Goal: Contribute content

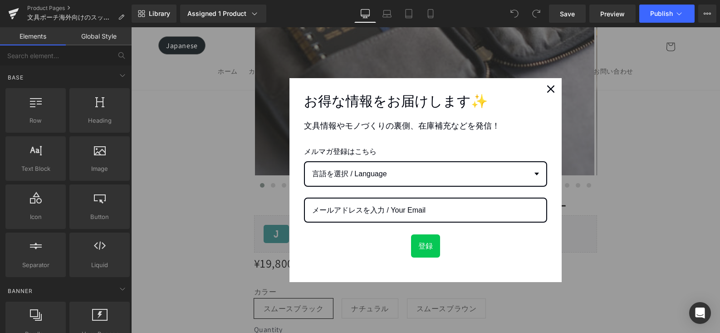
scroll to position [900, 0]
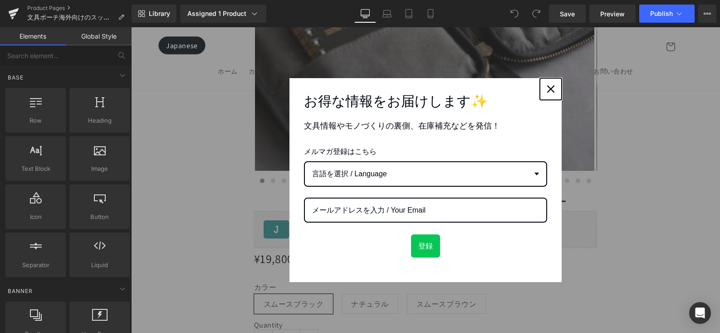
click at [547, 88] on icon "close icon" at bounding box center [550, 88] width 7 height 7
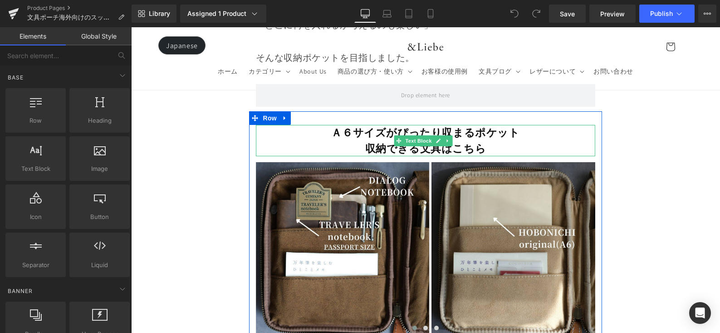
scroll to position [7983, 0]
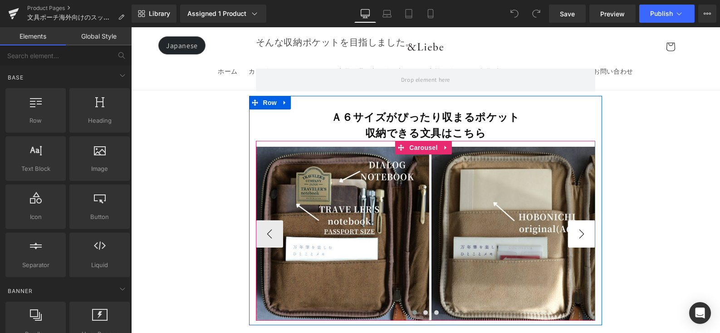
click at [577, 220] on button "›" at bounding box center [581, 233] width 27 height 27
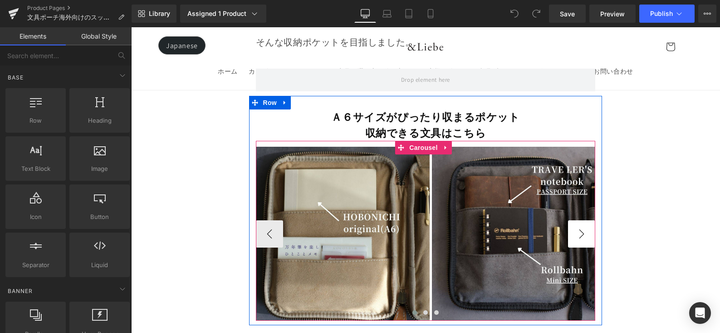
click at [577, 220] on button "›" at bounding box center [581, 233] width 27 height 27
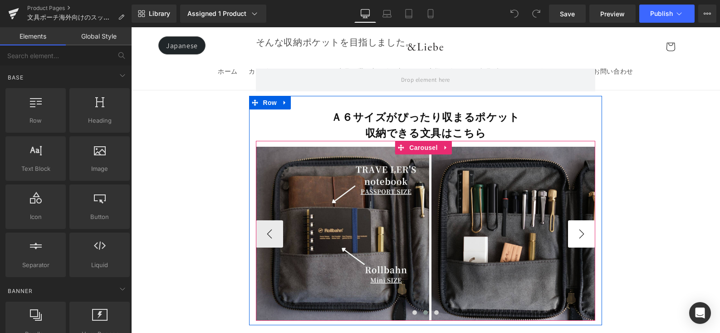
scroll to position [8178, 0]
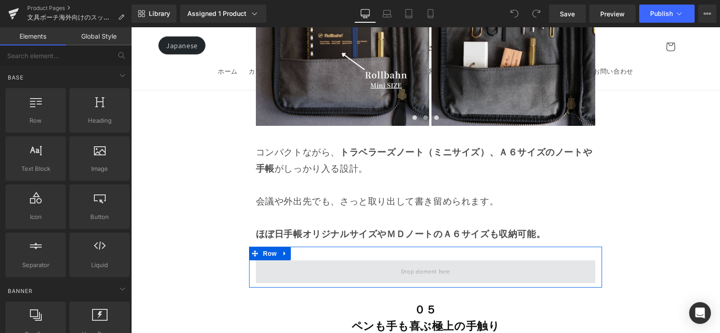
click at [567, 260] on span at bounding box center [426, 271] width 340 height 23
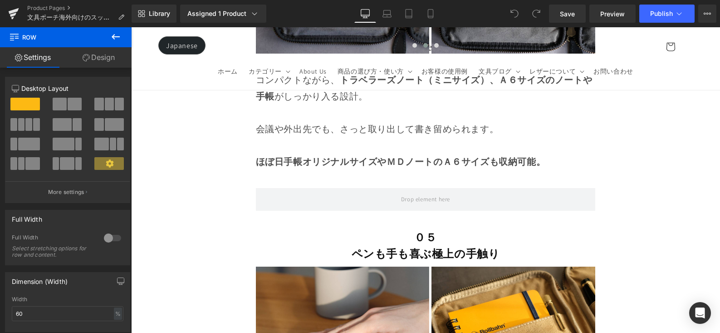
scroll to position [8250, 0]
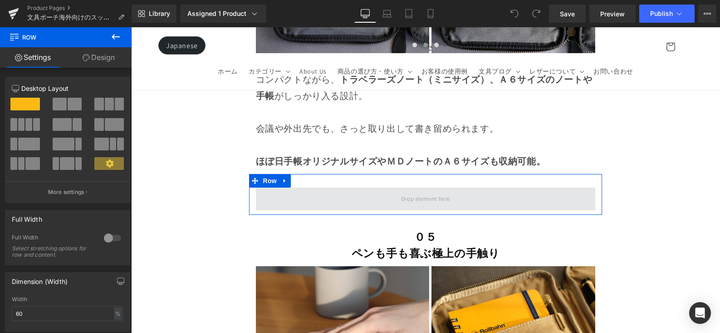
click at [302, 187] on span at bounding box center [426, 198] width 340 height 23
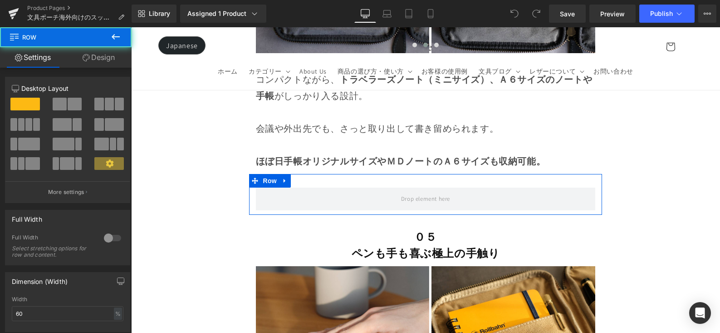
click at [288, 174] on link at bounding box center [285, 181] width 12 height 14
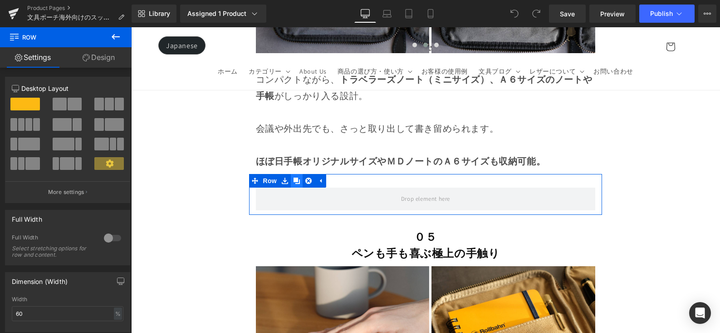
click at [291, 174] on link at bounding box center [297, 181] width 12 height 14
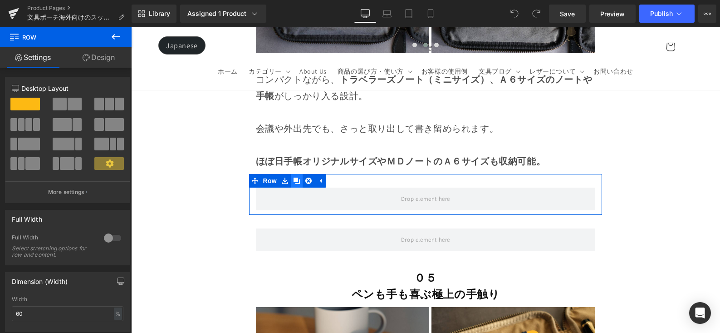
scroll to position [8230, 0]
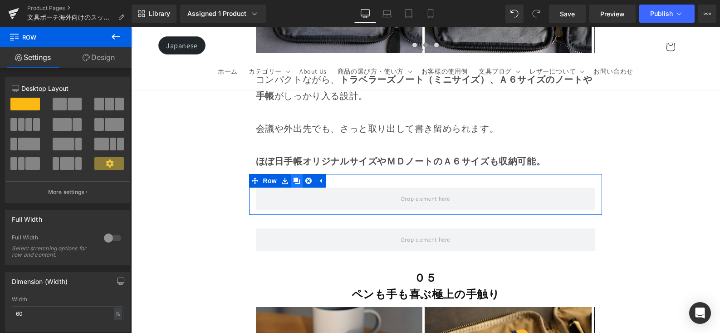
click at [291, 174] on link at bounding box center [297, 181] width 12 height 14
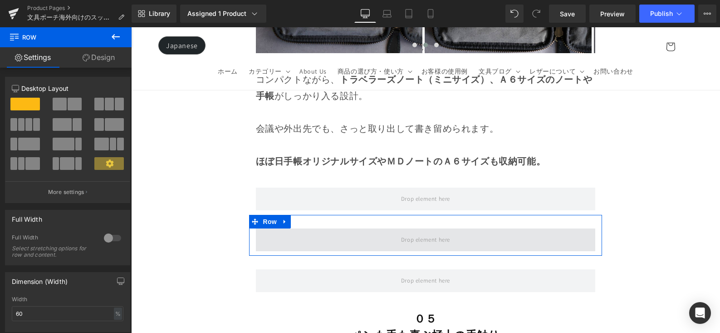
click at [307, 228] on span at bounding box center [426, 239] width 340 height 23
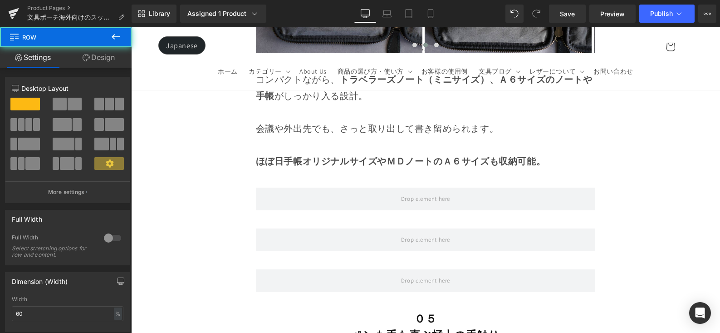
click at [119, 42] on button at bounding box center [116, 37] width 32 height 20
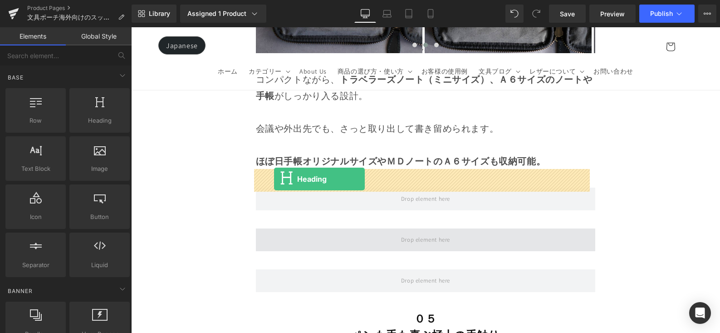
drag, startPoint x: 241, startPoint y: 152, endPoint x: 273, endPoint y: 178, distance: 41.9
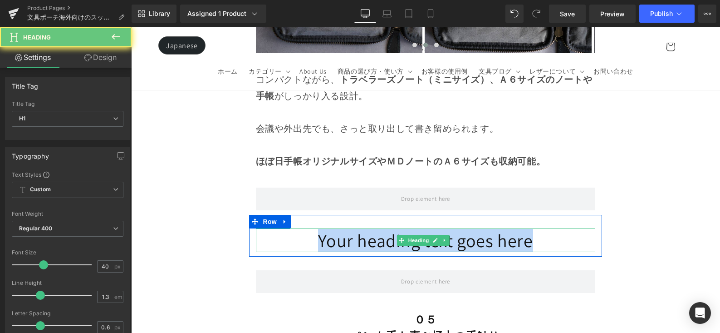
drag, startPoint x: 344, startPoint y: 186, endPoint x: 545, endPoint y: 184, distance: 201.0
click at [545, 228] on h1 "Your heading text goes here" at bounding box center [426, 240] width 340 height 24
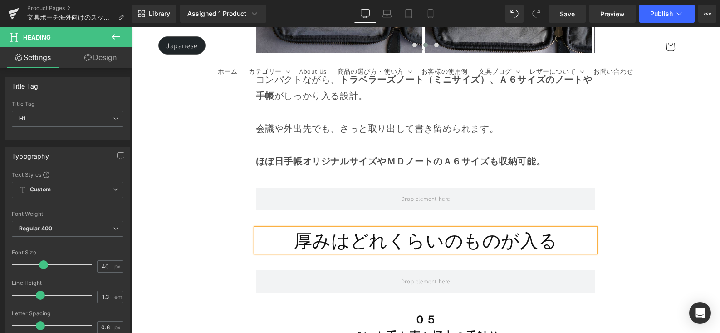
click at [375, 228] on div "厚みはどれくらいのものが入る" at bounding box center [426, 240] width 340 height 24
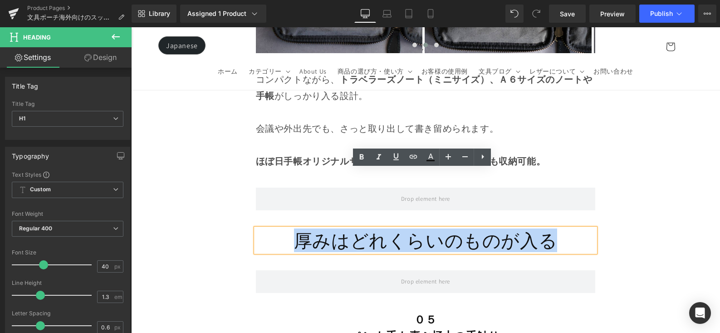
drag, startPoint x: 319, startPoint y: 182, endPoint x: 554, endPoint y: 183, distance: 234.6
click at [554, 228] on h1 "厚みはどれくらいのものが入る" at bounding box center [426, 240] width 340 height 24
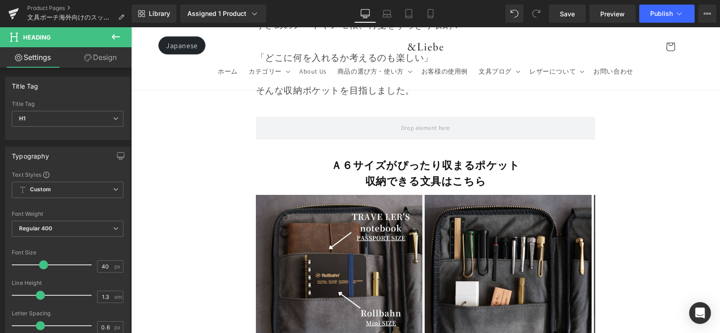
scroll to position [7853, 0]
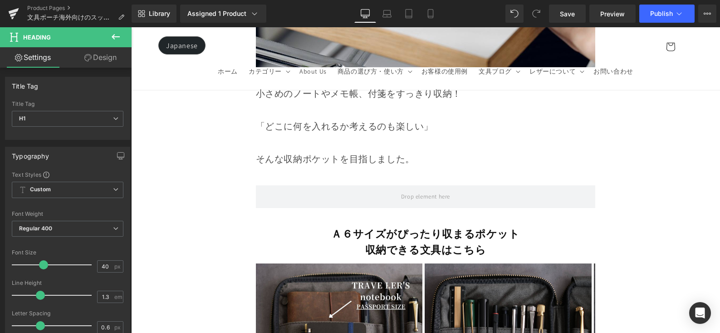
click at [461, 242] on div "収納できる文具はこちら" at bounding box center [426, 250] width 340 height 16
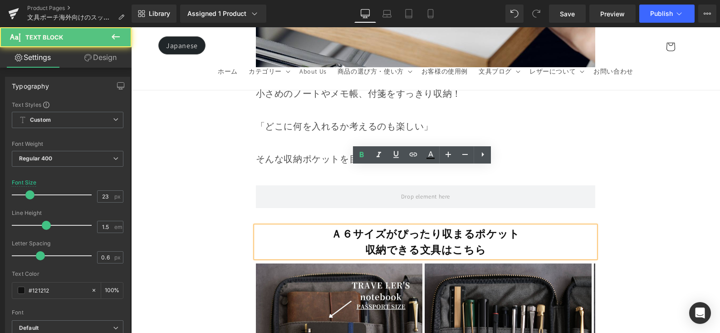
click at [458, 242] on div "収納できる文具はこちら" at bounding box center [426, 250] width 340 height 16
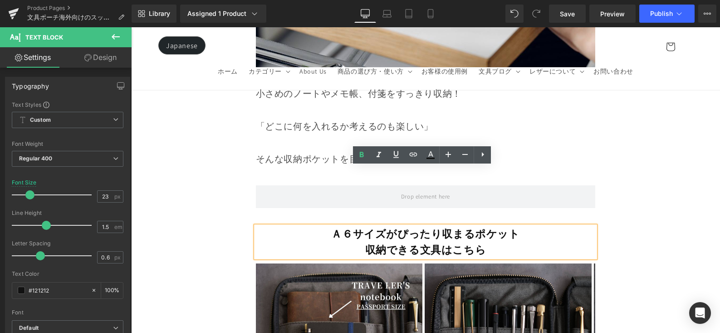
click at [451, 227] on strong "Ａ６サイズがぴったり収まるポケット" at bounding box center [425, 234] width 188 height 14
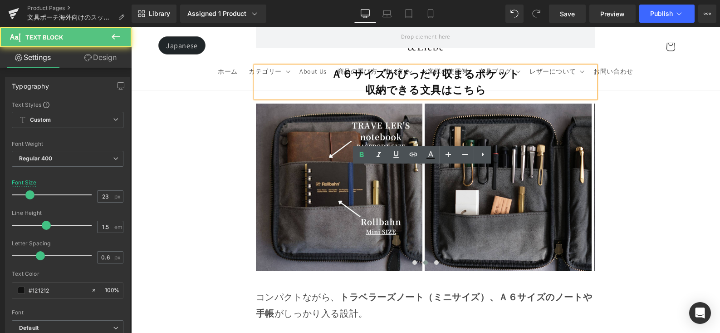
scroll to position [8158, 0]
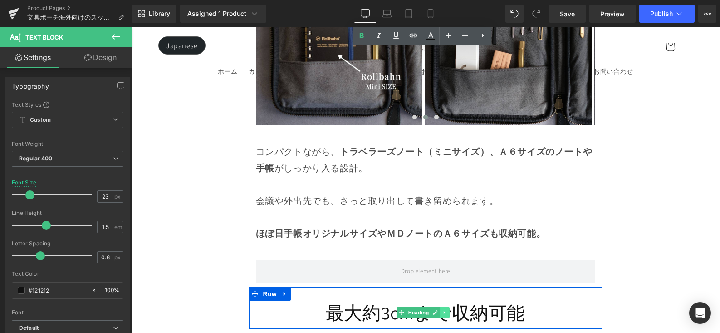
click at [441, 307] on link at bounding box center [446, 312] width 10 height 11
click at [339, 300] on h1 "最大約3cmまで収納可能" at bounding box center [426, 312] width 340 height 24
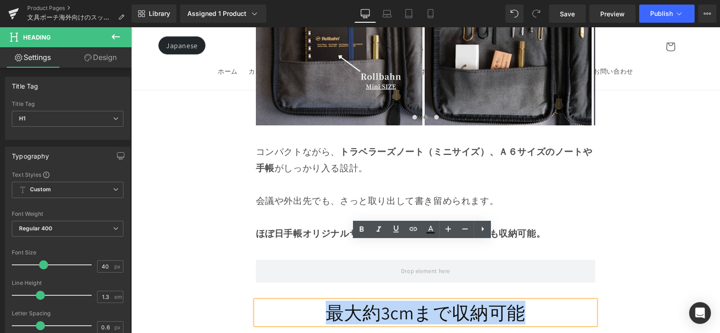
drag, startPoint x: 374, startPoint y: 250, endPoint x: 542, endPoint y: 264, distance: 168.4
click at [550, 300] on h1 "最大約3cmまで収納可能" at bounding box center [426, 312] width 340 height 24
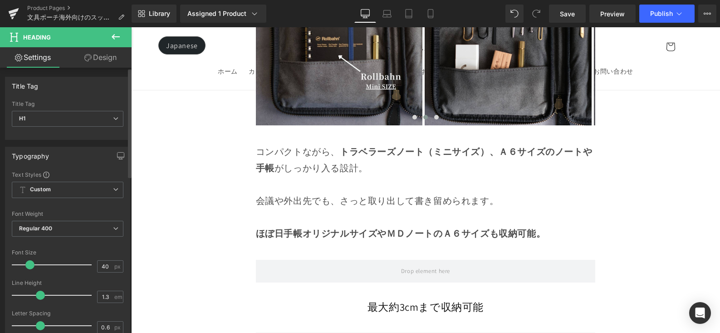
drag, startPoint x: 41, startPoint y: 264, endPoint x: 31, endPoint y: 270, distance: 11.7
click at [31, 270] on div at bounding box center [53, 264] width 75 height 18
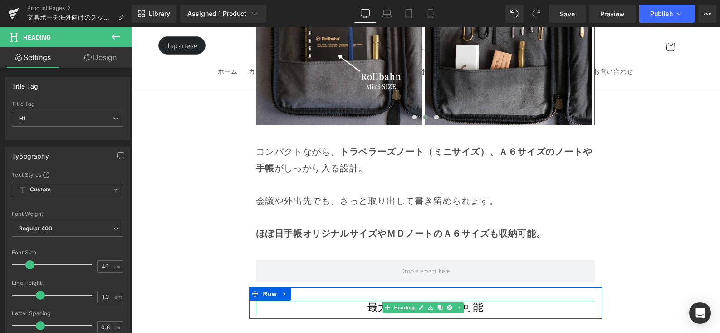
click at [310, 300] on h1 "最大約3cmまで収納可能" at bounding box center [426, 307] width 340 height 14
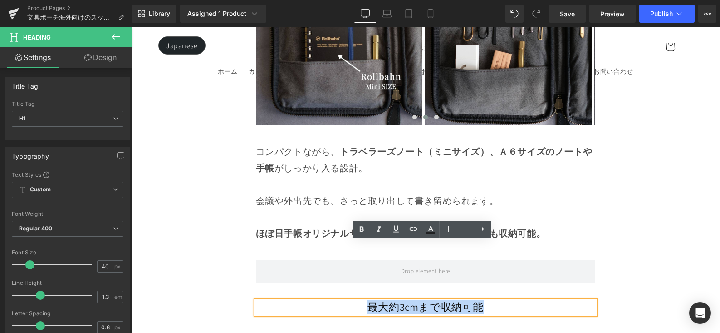
drag, startPoint x: 310, startPoint y: 249, endPoint x: 477, endPoint y: 247, distance: 167.0
click at [512, 300] on h1 "最大約3cmまで収納可能" at bounding box center [426, 307] width 340 height 14
click at [363, 228] on icon at bounding box center [362, 228] width 4 height 5
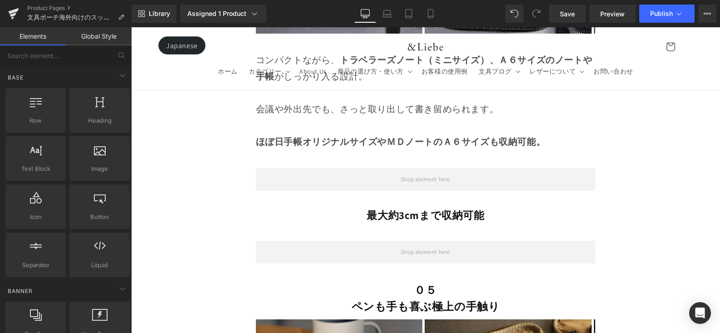
scroll to position [8263, 0]
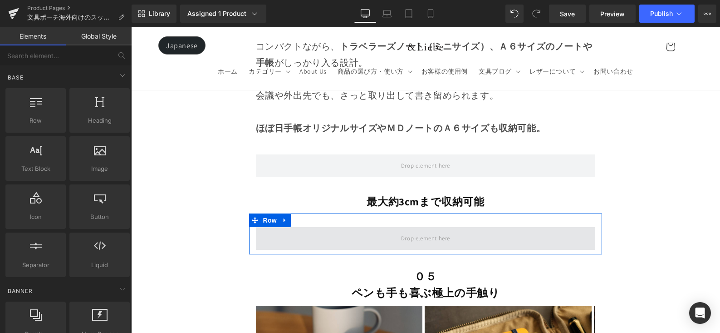
click at [493, 227] on span at bounding box center [426, 238] width 340 height 23
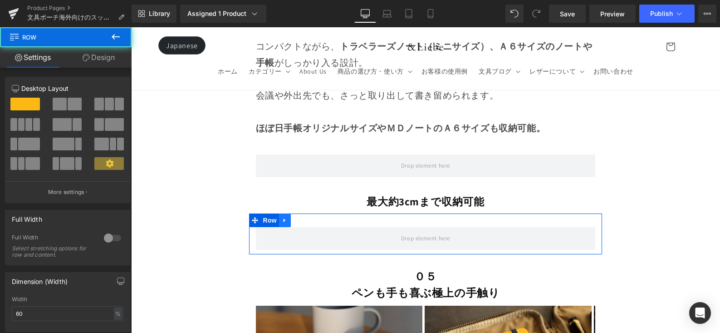
click at [283, 213] on link at bounding box center [285, 220] width 12 height 14
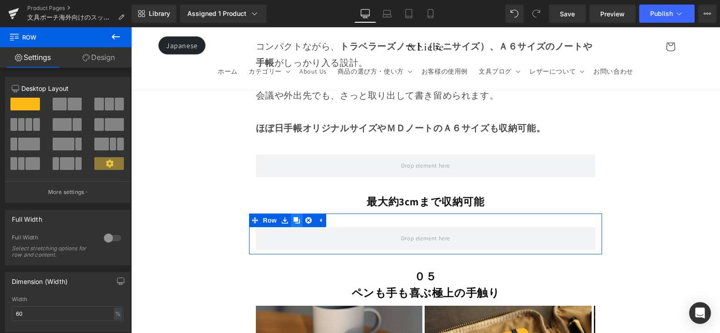
click at [298, 217] on icon at bounding box center [297, 220] width 6 height 6
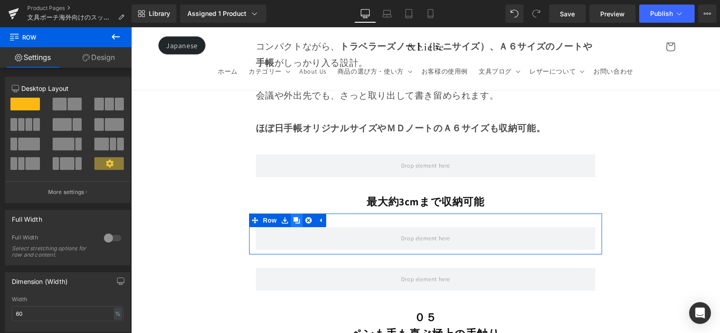
click at [299, 217] on icon at bounding box center [297, 220] width 6 height 6
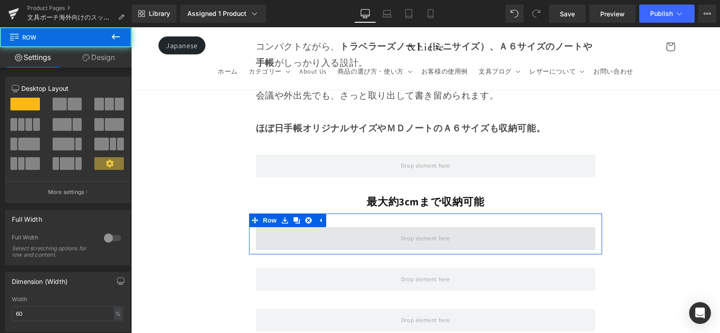
click at [362, 227] on span at bounding box center [426, 238] width 340 height 23
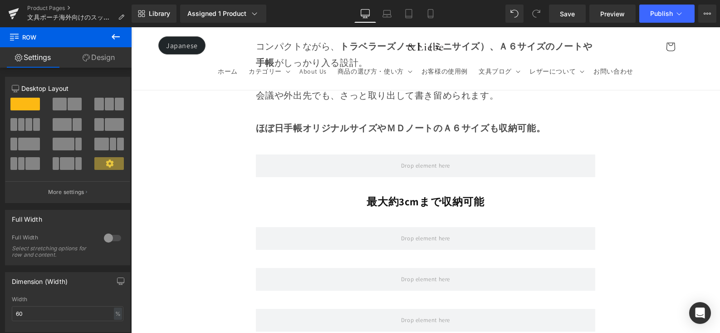
click at [120, 42] on button at bounding box center [116, 37] width 32 height 20
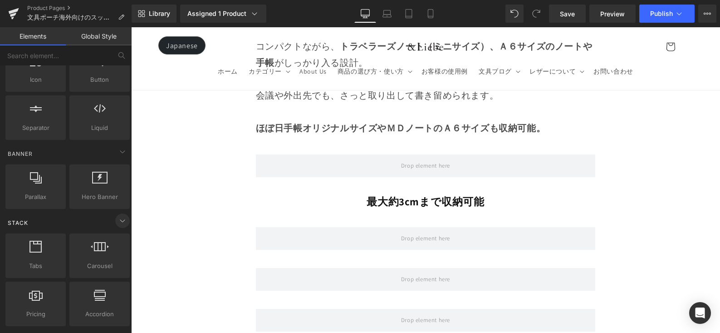
scroll to position [144, 0]
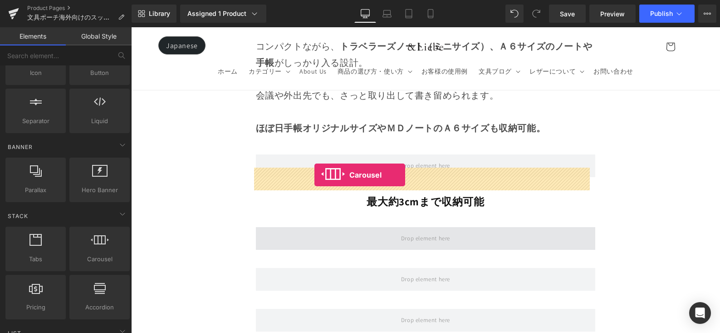
drag, startPoint x: 248, startPoint y: 264, endPoint x: 314, endPoint y: 175, distance: 110.9
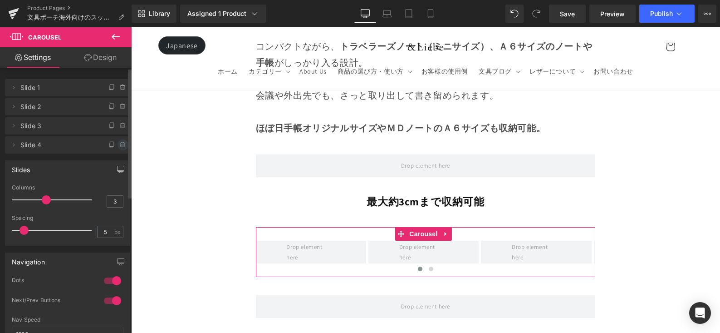
click at [123, 145] on icon at bounding box center [123, 145] width 0 height 2
click at [119, 145] on button "Delete" at bounding box center [113, 145] width 29 height 12
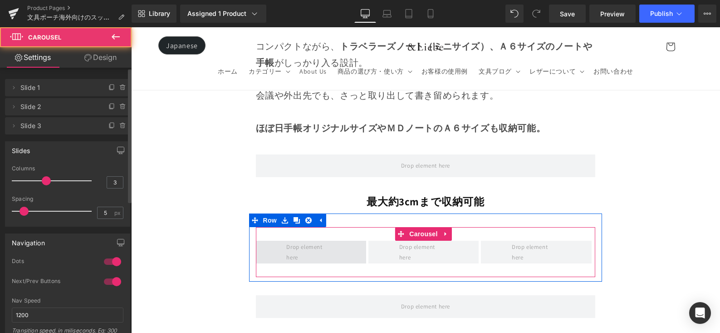
click at [275, 241] on span at bounding box center [311, 252] width 110 height 23
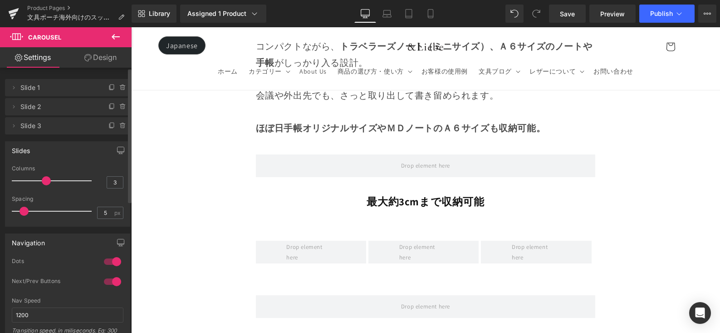
click at [118, 38] on icon at bounding box center [115, 36] width 11 height 11
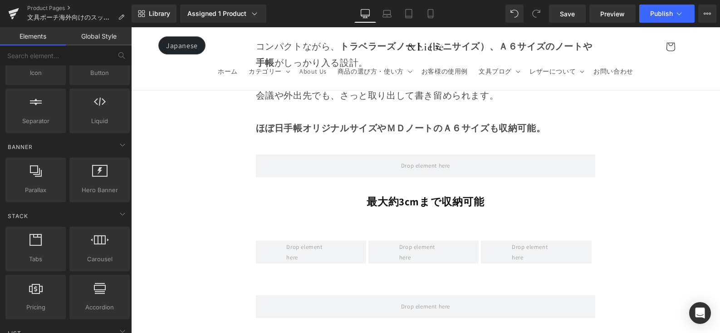
scroll to position [0, 0]
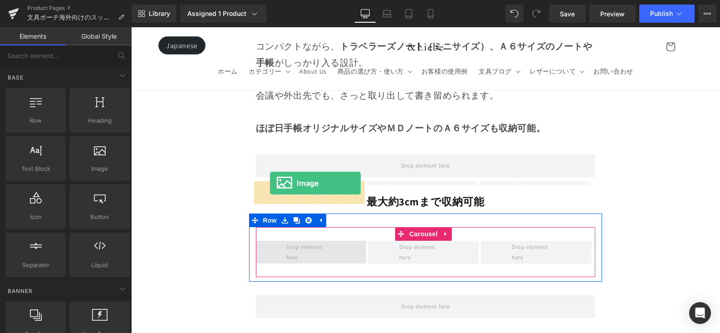
drag, startPoint x: 258, startPoint y: 194, endPoint x: 270, endPoint y: 183, distance: 16.1
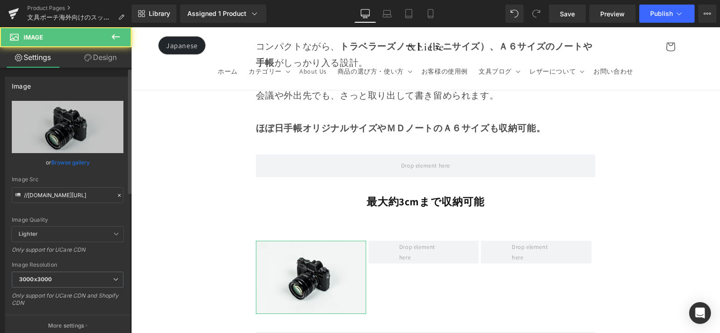
click at [77, 162] on link "Browse gallery" at bounding box center [70, 162] width 39 height 16
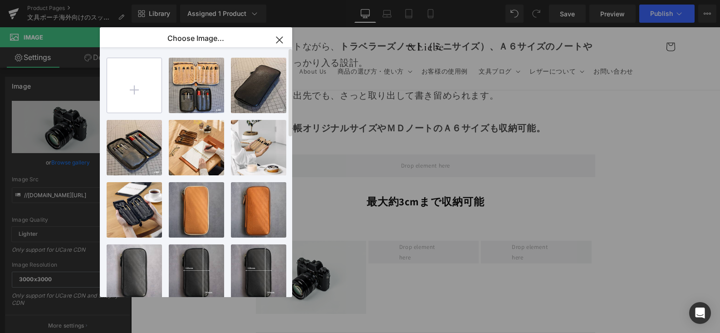
click at [129, 83] on input "file" at bounding box center [134, 85] width 54 height 54
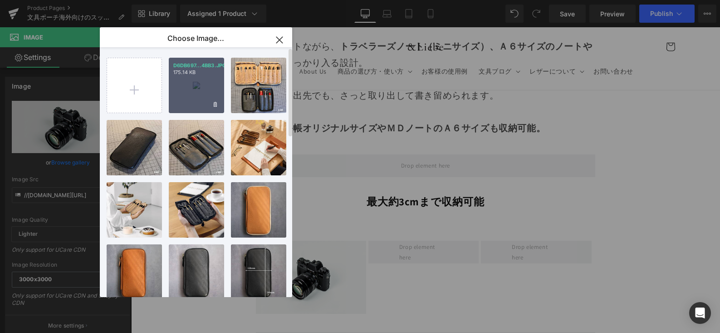
click at [191, 76] on div "D6DB697...4BB3.JPG 175.14 KB" at bounding box center [196, 85] width 55 height 55
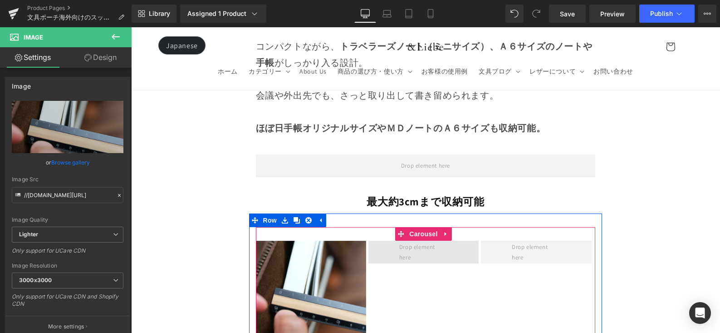
click at [440, 239] on span at bounding box center [423, 252] width 55 height 26
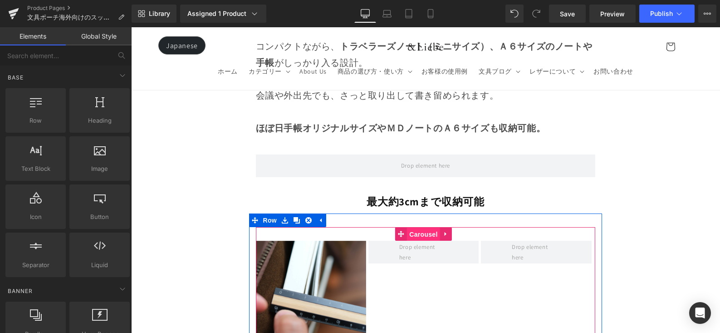
click at [412, 227] on span "Carousel" at bounding box center [423, 234] width 33 height 14
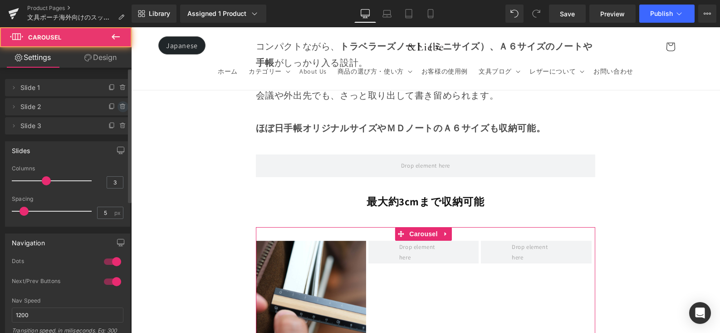
click at [118, 111] on span at bounding box center [123, 106] width 11 height 11
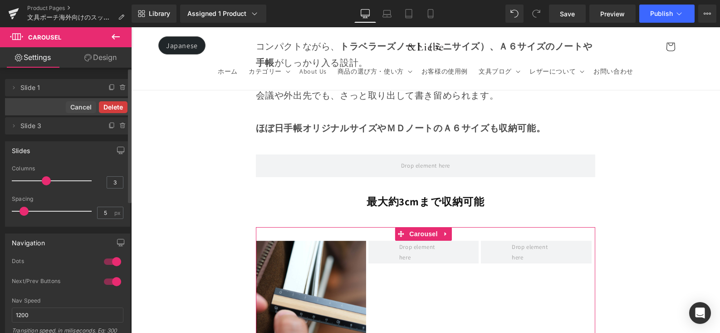
click at [119, 111] on button "Delete" at bounding box center [113, 107] width 29 height 12
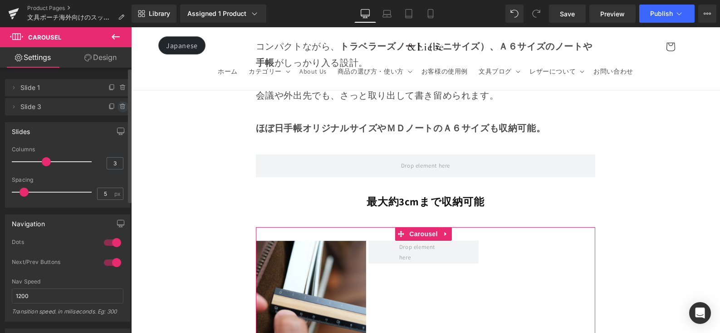
click at [119, 109] on icon at bounding box center [122, 106] width 7 height 7
click at [119, 109] on button "Delete" at bounding box center [113, 107] width 29 height 12
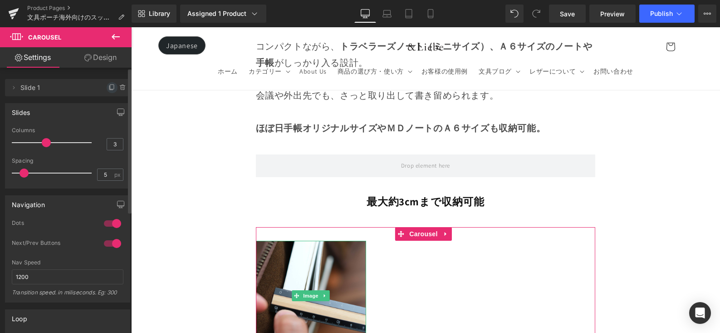
click at [108, 91] on icon at bounding box center [111, 87] width 7 height 7
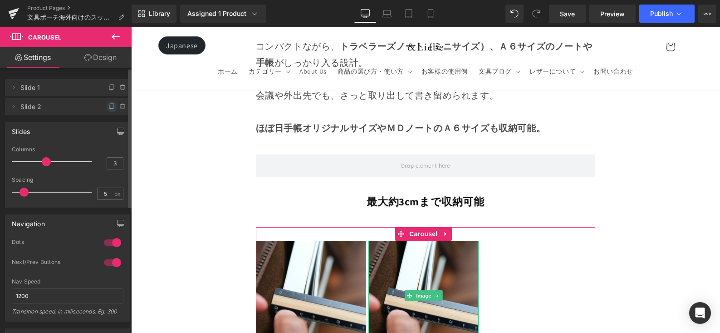
click at [110, 106] on icon at bounding box center [112, 105] width 4 height 5
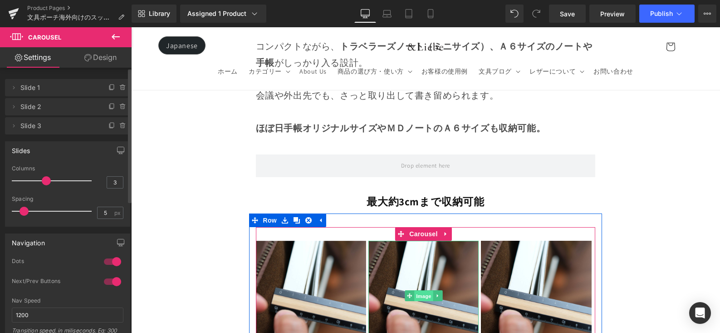
click at [418, 290] on span "Image" at bounding box center [423, 295] width 19 height 11
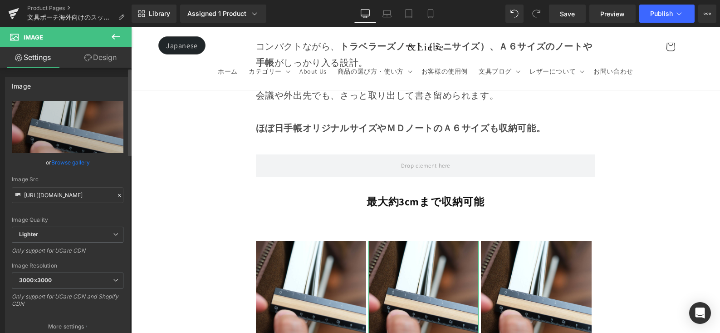
click at [81, 164] on link "Browse gallery" at bounding box center [70, 162] width 39 height 16
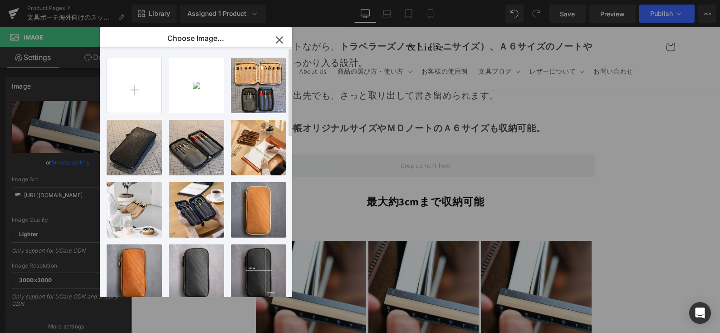
click at [147, 85] on input "file" at bounding box center [134, 85] width 54 height 54
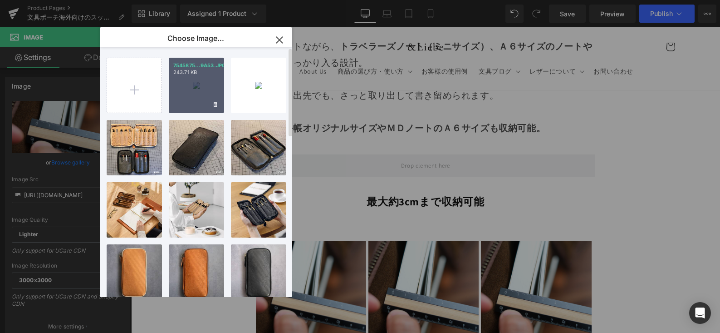
click at [198, 79] on div "7545875...9A53.JPG 243.71 KB" at bounding box center [196, 85] width 55 height 55
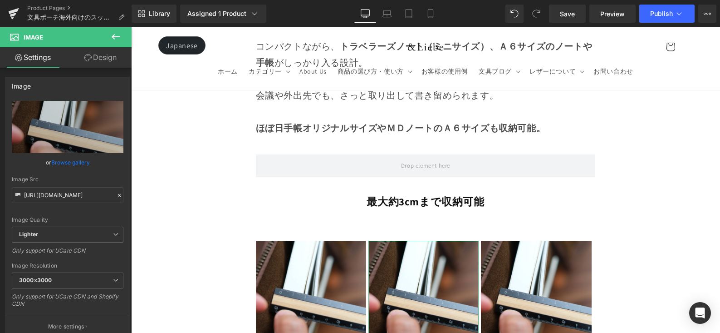
click at [85, 163] on link "Browse gallery" at bounding box center [70, 162] width 39 height 16
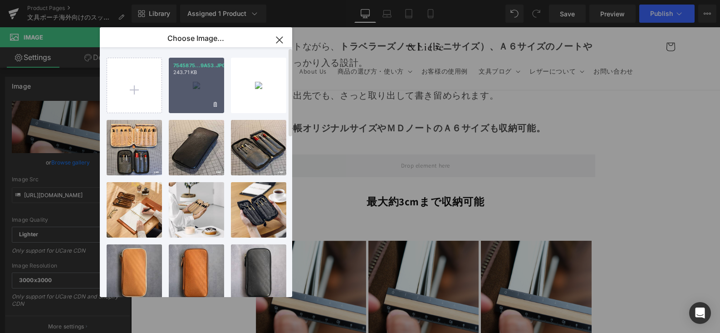
click at [200, 82] on div "7545875...9A53.JPG 243.71 KB" at bounding box center [196, 85] width 55 height 55
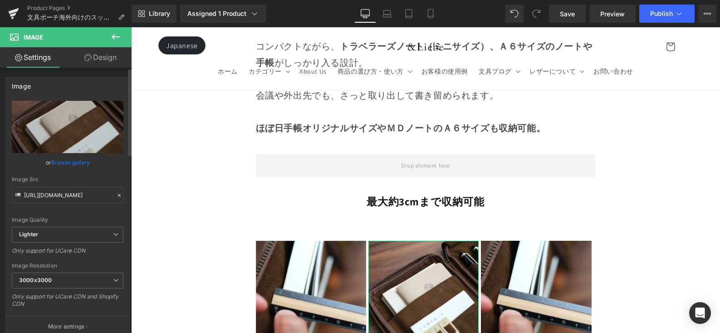
click at [74, 162] on link "Browse gallery" at bounding box center [70, 162] width 39 height 16
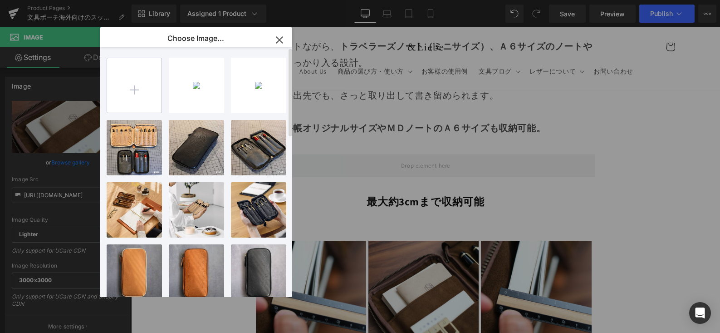
click at [149, 83] on input "file" at bounding box center [134, 85] width 54 height 54
type input "C:\fakepath\DF41B649-9819-4C3A-A8E4-1E8A61594E47-11309-0000033A3F688634.JPG"
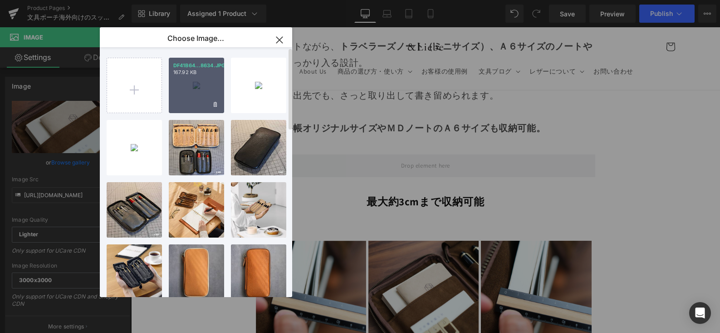
click at [199, 87] on div "DF41B64...8634.JPG 167.92 KB" at bounding box center [196, 85] width 55 height 55
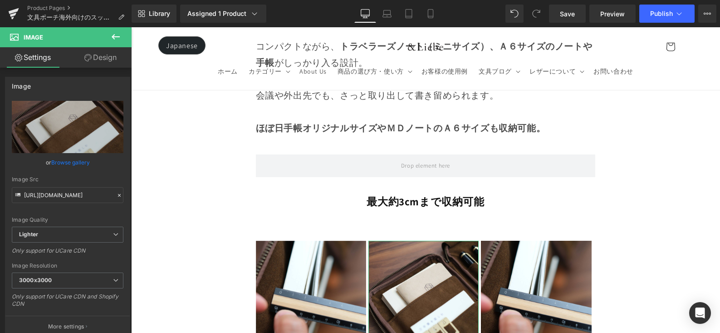
click at [77, 160] on link "Browse gallery" at bounding box center [70, 162] width 39 height 16
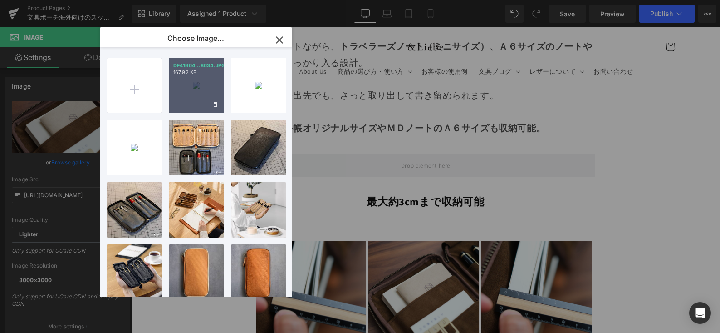
click at [181, 108] on div "DF41B64...8634.JPG 167.92 KB" at bounding box center [196, 85] width 55 height 55
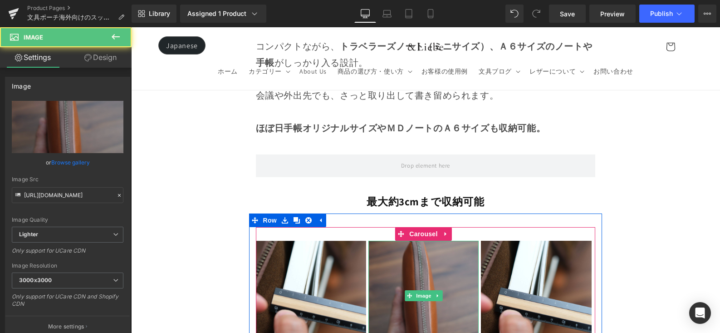
click at [404, 241] on img at bounding box center [423, 296] width 110 height 110
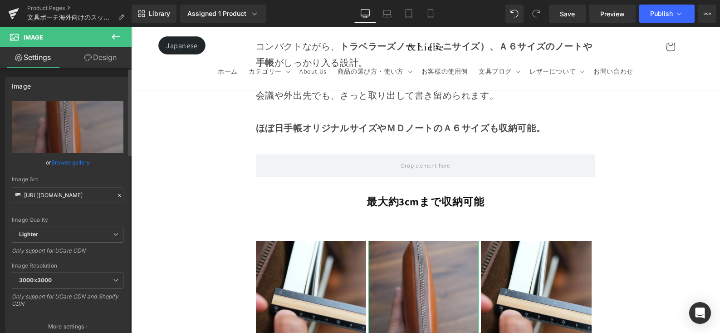
click at [76, 158] on link "Browse gallery" at bounding box center [70, 162] width 39 height 16
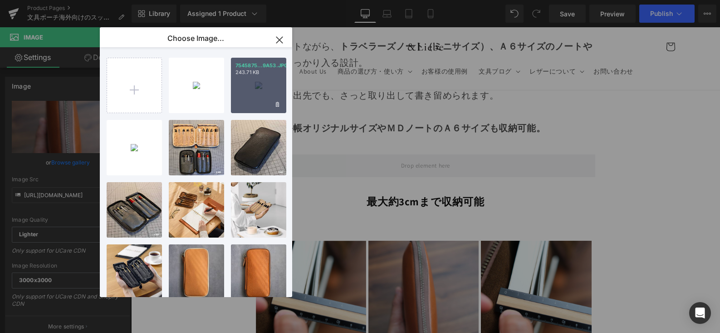
click at [261, 87] on div "7545875...9A53.JPG 243.71 KB" at bounding box center [258, 85] width 55 height 55
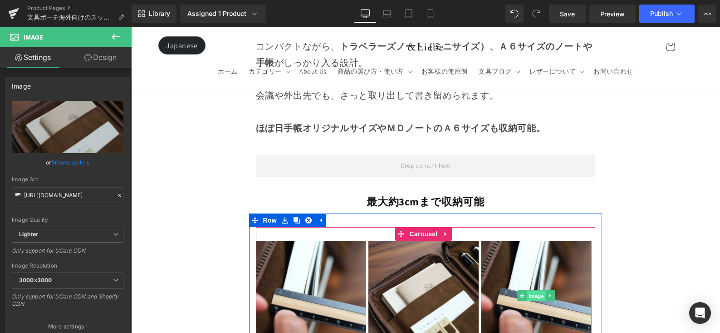
click at [531, 290] on span "Image" at bounding box center [536, 295] width 19 height 11
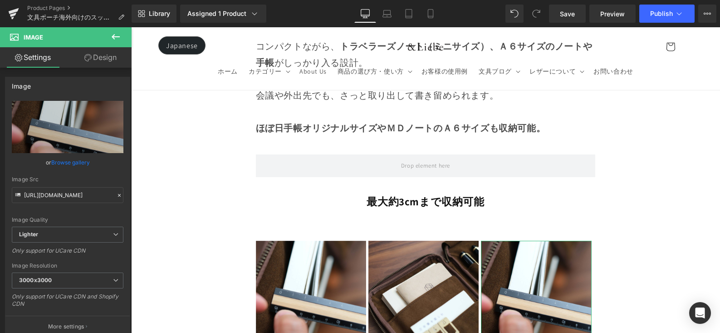
drag, startPoint x: 68, startPoint y: 163, endPoint x: 123, endPoint y: 120, distance: 69.8
click at [68, 163] on link "Browse gallery" at bounding box center [70, 162] width 39 height 16
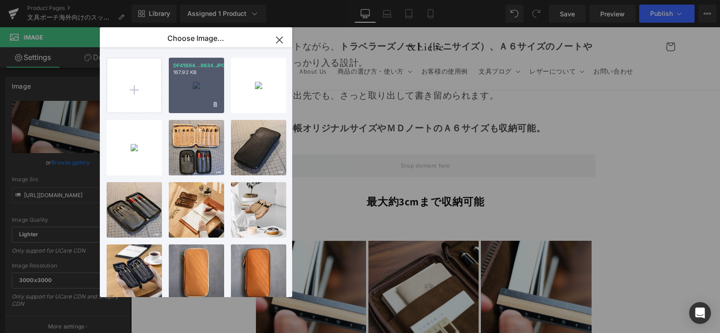
click at [195, 83] on div "DF41B64...8634.JPG 167.92 KB" at bounding box center [196, 85] width 55 height 55
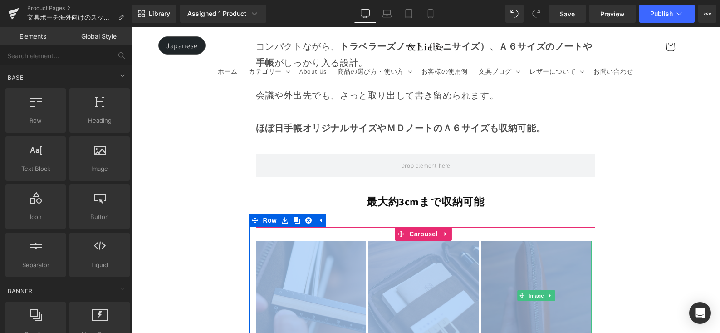
click at [540, 241] on img at bounding box center [536, 296] width 110 height 110
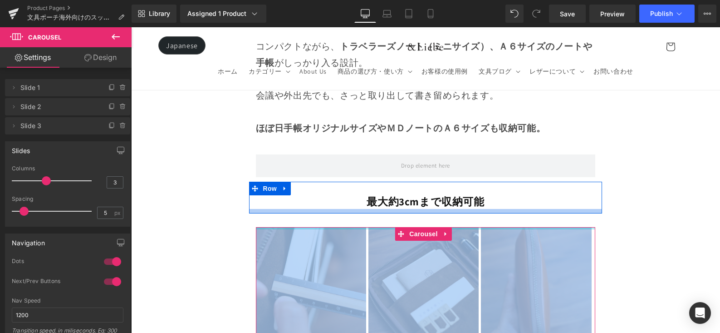
drag, startPoint x: 459, startPoint y: 169, endPoint x: 462, endPoint y: 153, distance: 16.3
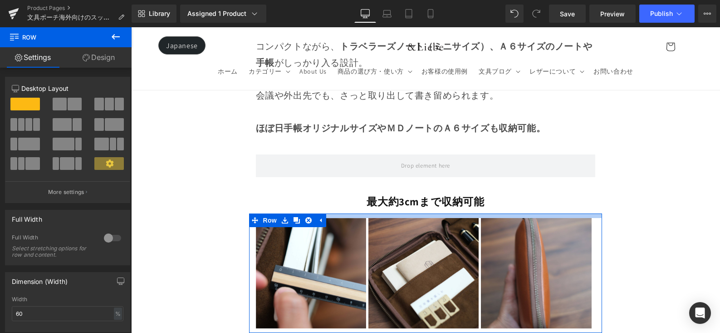
drag, startPoint x: 461, startPoint y: 155, endPoint x: 464, endPoint y: 146, distance: 9.6
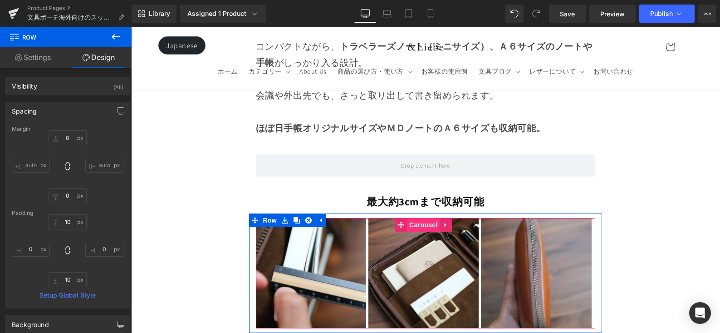
click at [418, 218] on span "Carousel" at bounding box center [423, 225] width 33 height 14
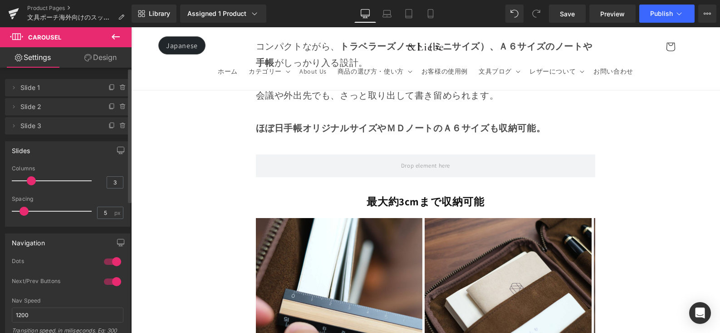
drag, startPoint x: 44, startPoint y: 180, endPoint x: 35, endPoint y: 181, distance: 8.6
click at [35, 181] on div at bounding box center [53, 181] width 75 height 18
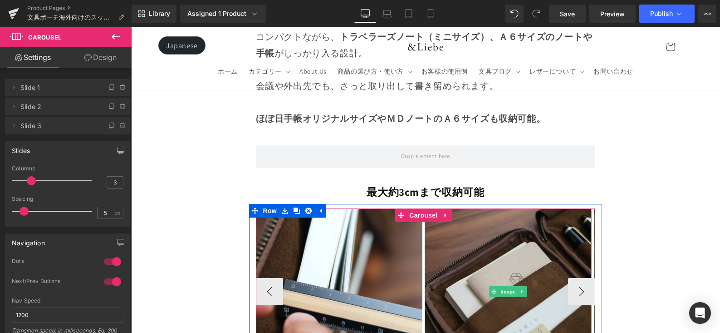
scroll to position [8266, 0]
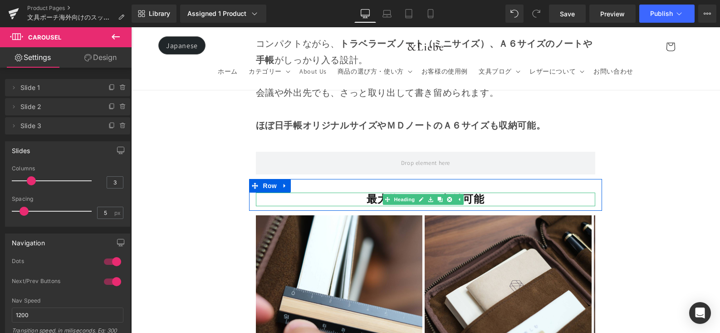
click at [362, 192] on h1 "最大約3cmまで収納可能" at bounding box center [426, 199] width 340 height 14
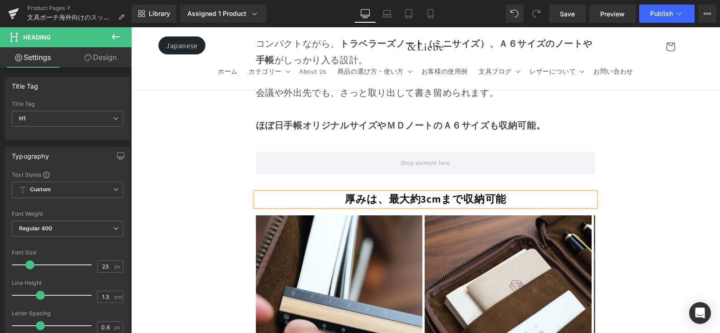
click at [403, 192] on strong "厚みは、最大約3cmまで収納可能" at bounding box center [426, 199] width 162 height 14
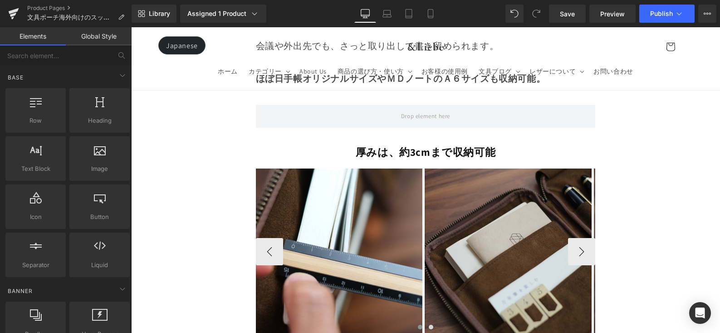
scroll to position [8327, 0]
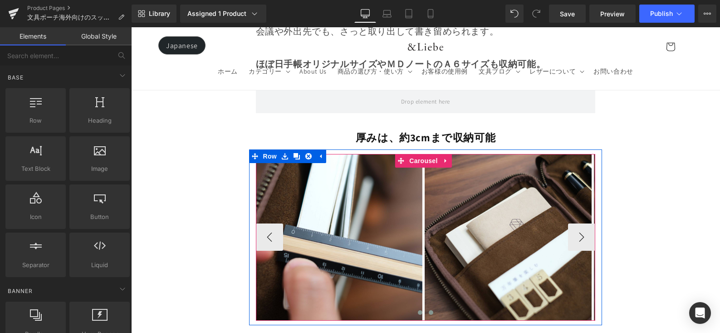
click at [429, 310] on span at bounding box center [431, 312] width 5 height 5
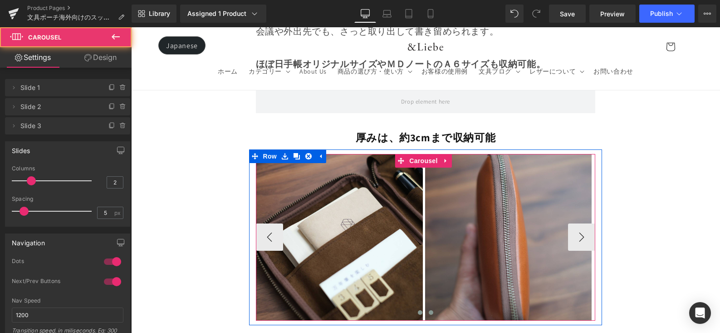
click at [418, 310] on span at bounding box center [420, 312] width 5 height 5
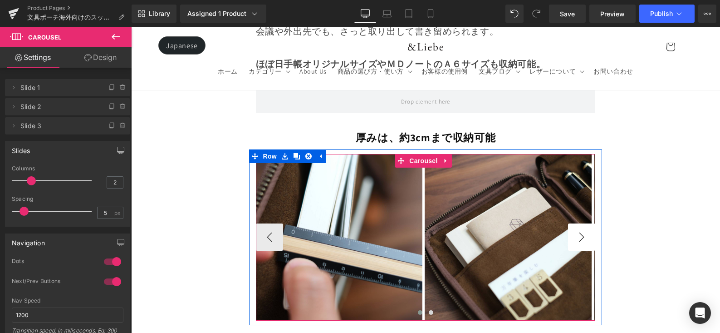
click at [568, 223] on button "›" at bounding box center [581, 236] width 27 height 27
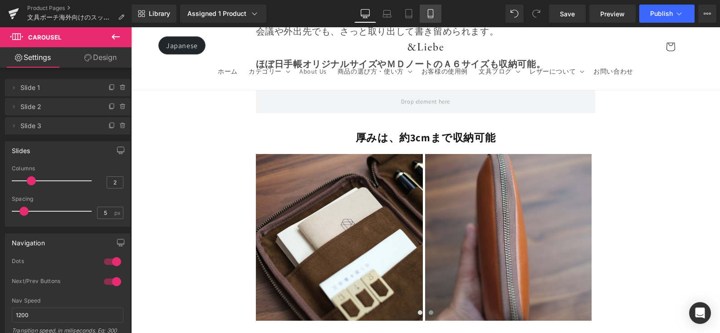
click at [428, 16] on icon at bounding box center [430, 13] width 9 height 9
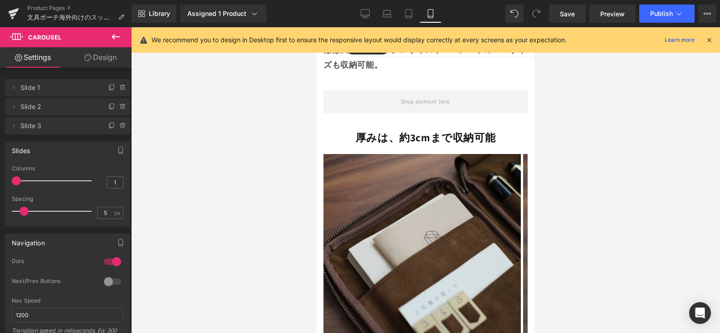
scroll to position [6214, 0]
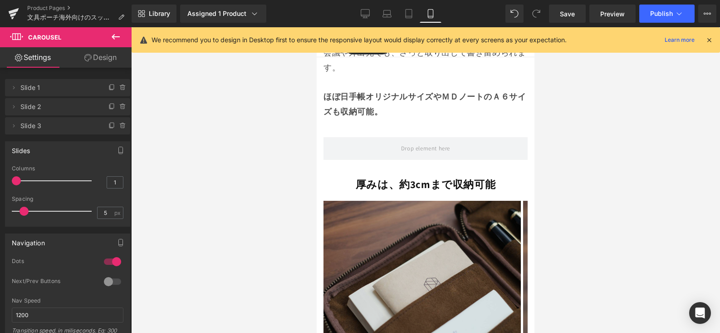
click at [416, 201] on img at bounding box center [422, 299] width 197 height 197
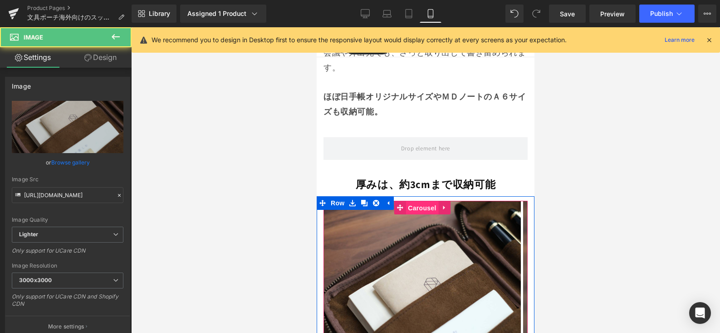
click at [412, 201] on span "Carousel" at bounding box center [422, 208] width 33 height 14
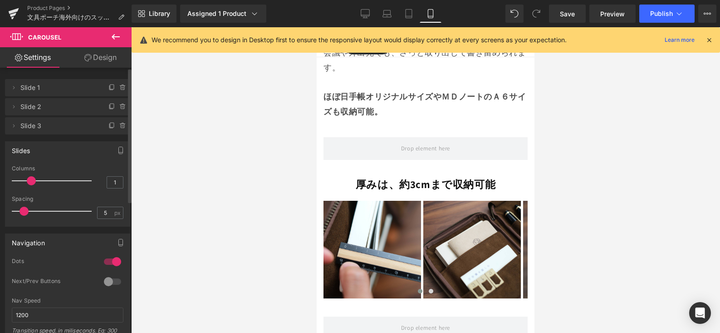
drag, startPoint x: 19, startPoint y: 181, endPoint x: 28, endPoint y: 182, distance: 9.1
click at [28, 182] on span at bounding box center [31, 180] width 9 height 9
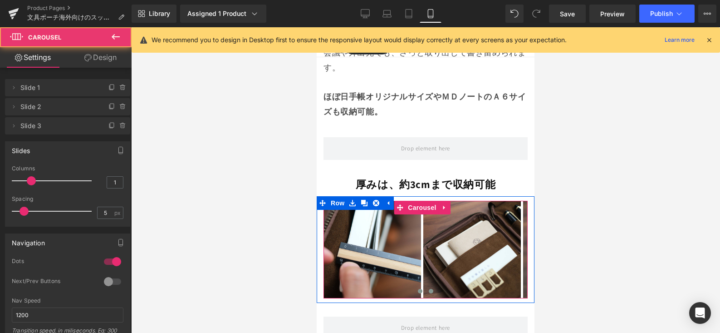
click at [430, 286] on button at bounding box center [431, 290] width 11 height 9
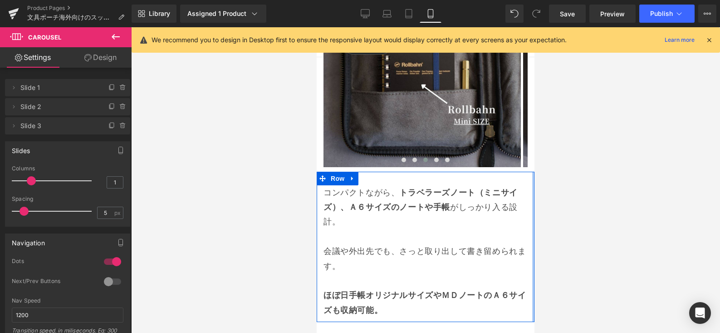
scroll to position [5821, 0]
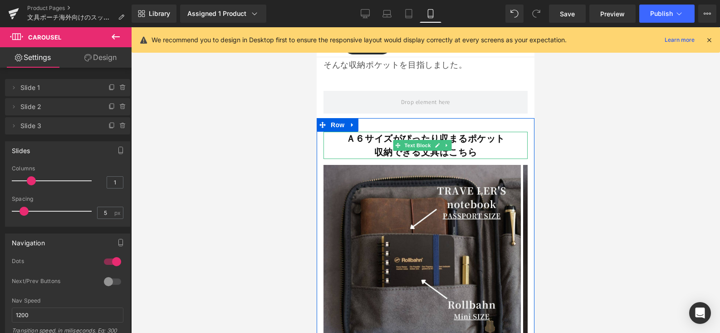
click at [382, 146] on strong "収納できる文具はこちら" at bounding box center [425, 152] width 103 height 12
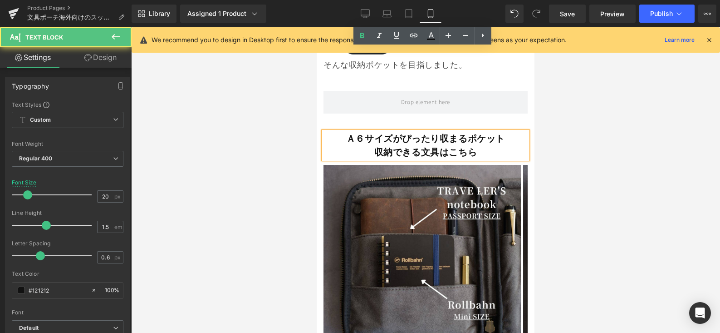
scroll to position [6143, 0]
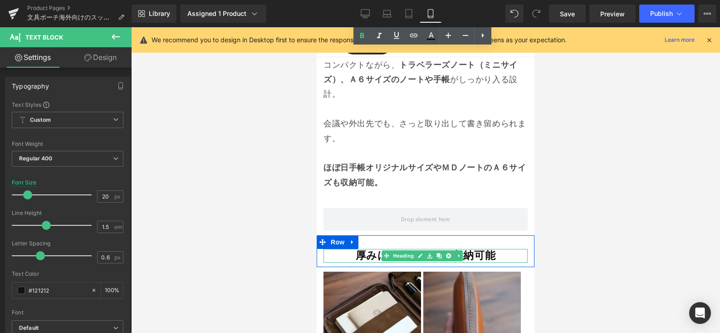
click at [358, 248] on strong "厚みは、" at bounding box center [378, 255] width 44 height 14
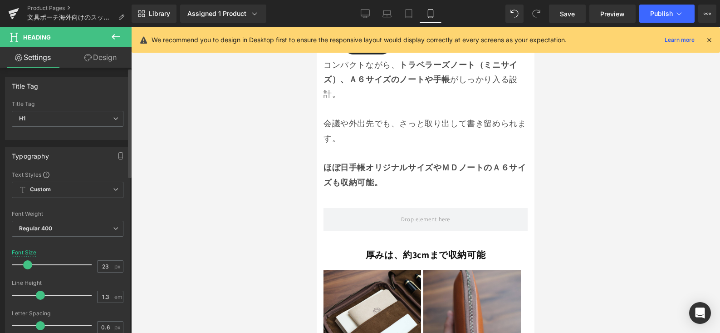
click at [25, 265] on span at bounding box center [27, 264] width 9 height 9
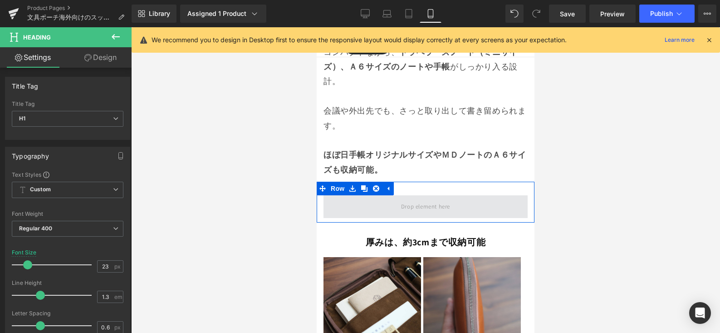
scroll to position [6181, 0]
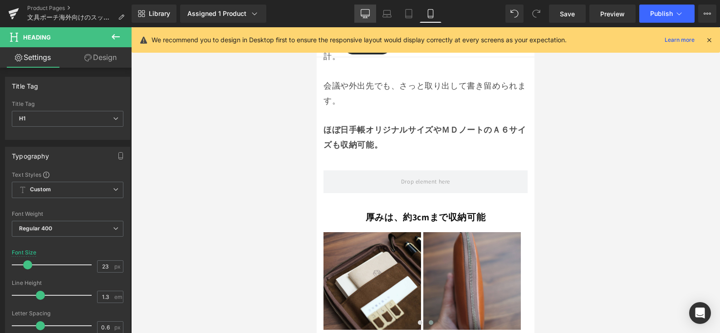
click at [370, 18] on link "Desktop" at bounding box center [365, 14] width 22 height 18
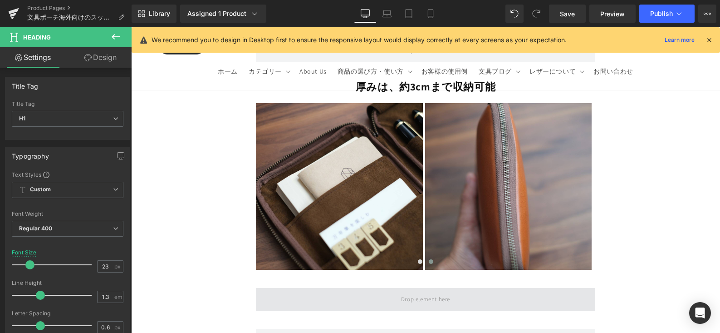
scroll to position [8397, 0]
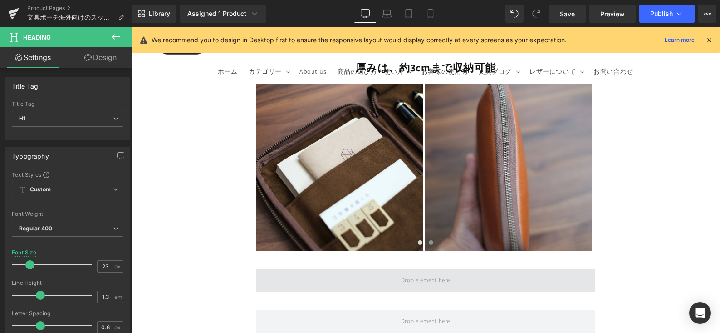
click at [408, 273] on span at bounding box center [425, 280] width 55 height 15
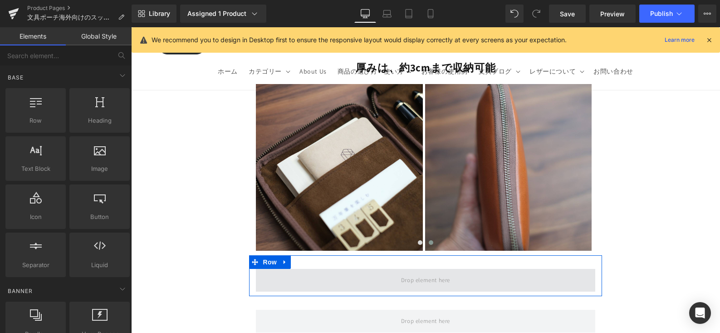
click at [391, 269] on span at bounding box center [426, 280] width 340 height 23
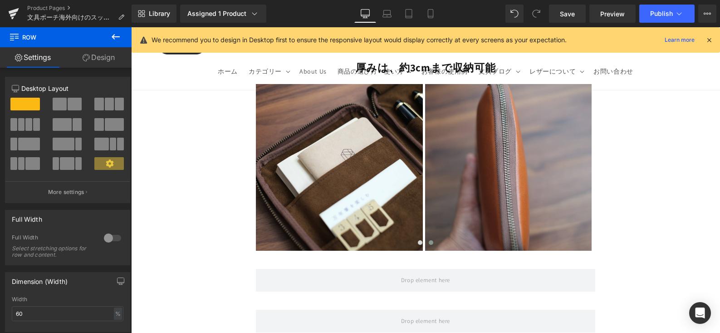
click at [128, 38] on button at bounding box center [116, 37] width 32 height 20
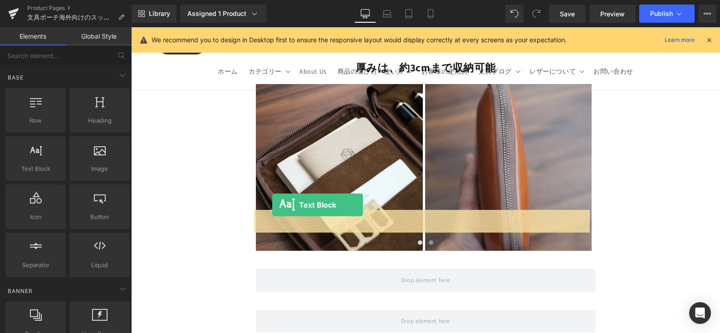
drag, startPoint x: 237, startPoint y: 205, endPoint x: 272, endPoint y: 205, distance: 34.9
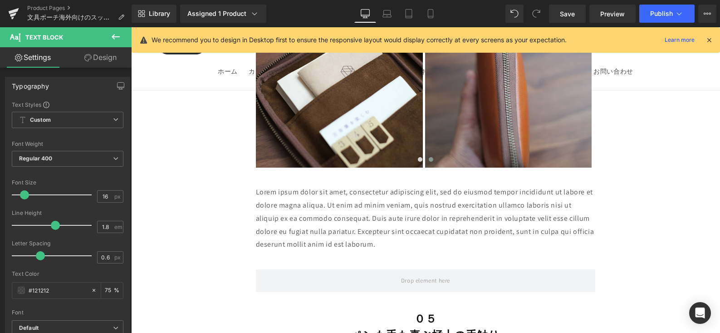
scroll to position [8474, 0]
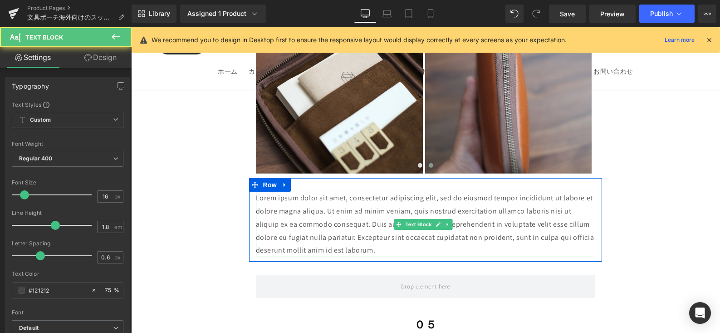
click at [368, 192] on p "Lorem ipsum dolor sit amet, consectetur adipiscing elit, sed do eiusmod tempor …" at bounding box center [426, 223] width 340 height 65
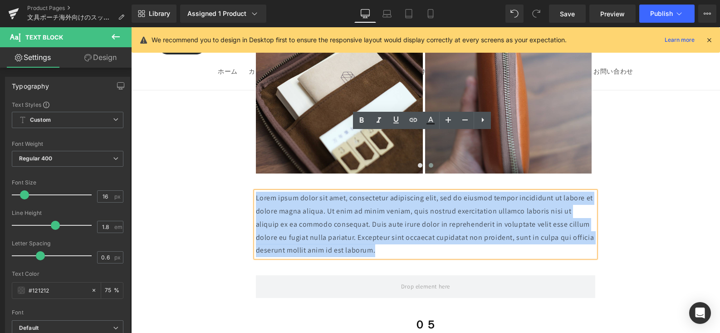
drag, startPoint x: 362, startPoint y: 185, endPoint x: 248, endPoint y: 137, distance: 123.9
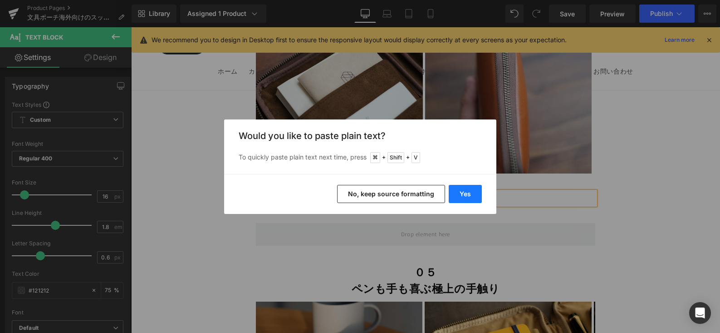
click at [466, 194] on button "Yes" at bounding box center [465, 194] width 33 height 18
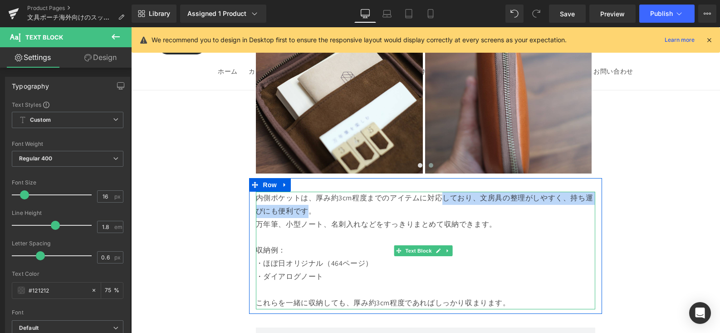
drag, startPoint x: 442, startPoint y: 139, endPoint x: 312, endPoint y: 154, distance: 130.6
click at [312, 191] on p "内側ポケットは、厚み約3cm程度までのアイテムに対応しており、文房具の整理がしやすく、持ち運びにも便利です。" at bounding box center [426, 204] width 340 height 26
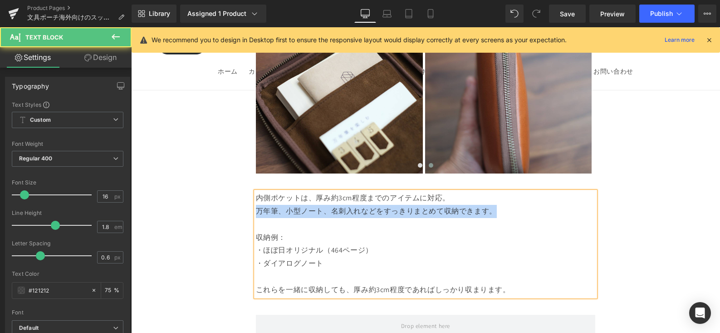
drag, startPoint x: 506, startPoint y: 154, endPoint x: 257, endPoint y: 147, distance: 249.2
click at [250, 191] on div "内側ポケットは、厚み約3cm程度までのアイテムに対応。 万年筆、小型ノート、名刺入れなどをすっきりまとめて収納できます。 収納例： ・ほぼ日オリジナル（464…" at bounding box center [426, 243] width 354 height 104
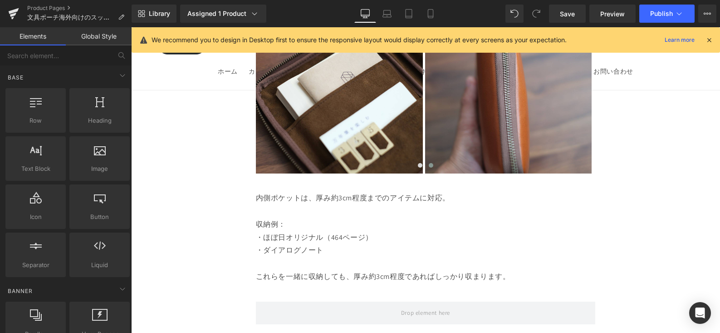
click at [530, 257] on p at bounding box center [426, 263] width 340 height 13
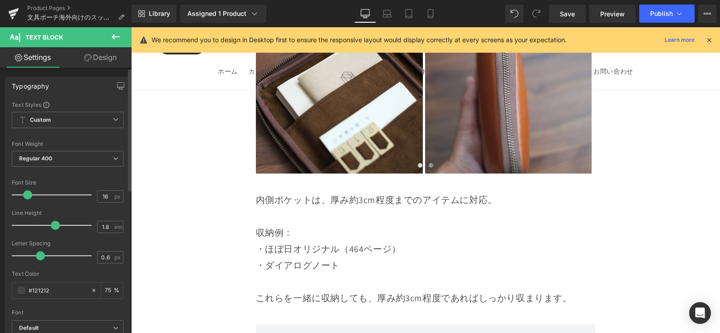
click at [24, 194] on span at bounding box center [27, 194] width 9 height 9
click at [427, 16] on icon at bounding box center [430, 13] width 9 height 9
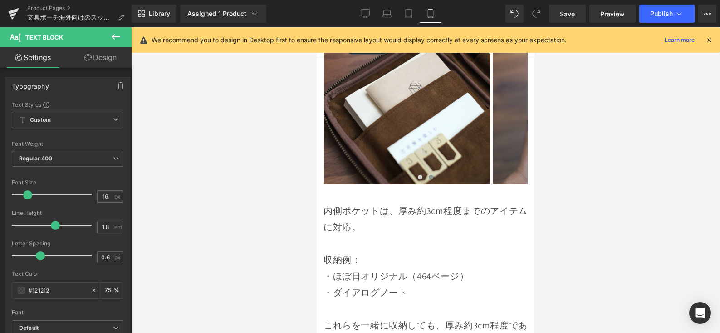
scroll to position [6396, 0]
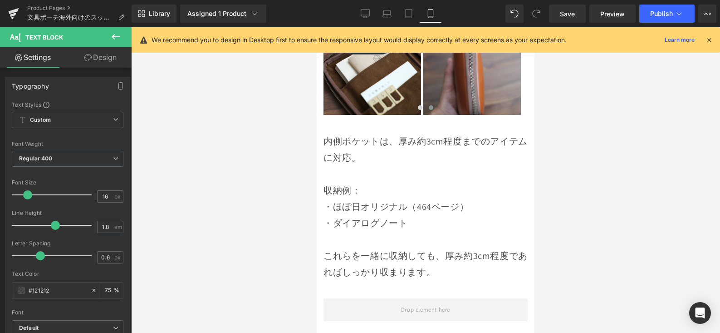
click at [417, 135] on div "内側ポケットは、厚み約3cm程度までのアイテムに対応。 収納例： ・ほぼ日オリジナル（464ページ） ・ダイアログノート これらを一緒に収納しても、厚み約3c…" at bounding box center [426, 206] width 204 height 147
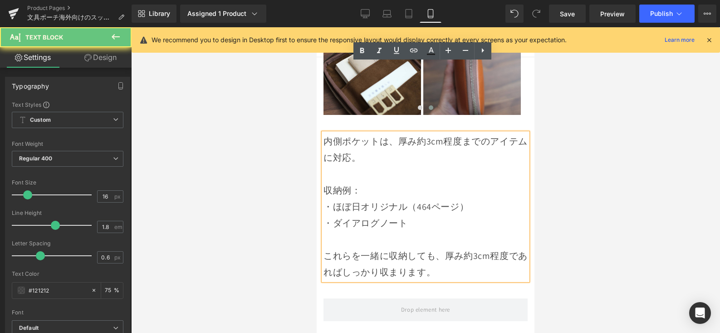
click at [397, 182] on p "収納例：" at bounding box center [426, 190] width 204 height 16
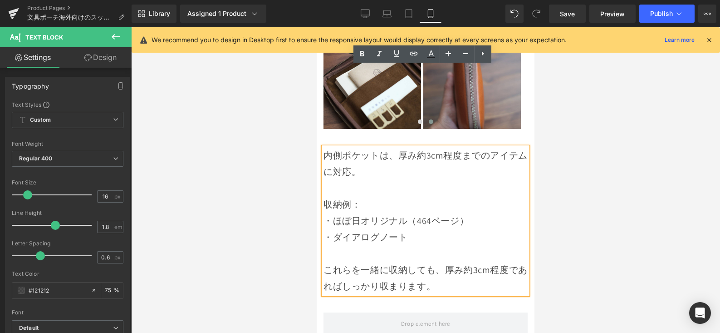
scroll to position [6380, 0]
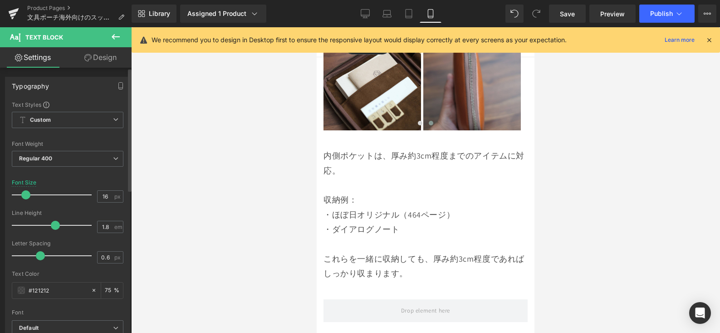
click at [26, 196] on span at bounding box center [25, 194] width 9 height 9
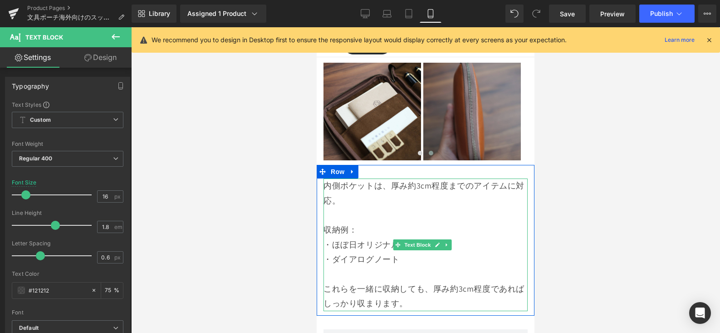
scroll to position [6357, 0]
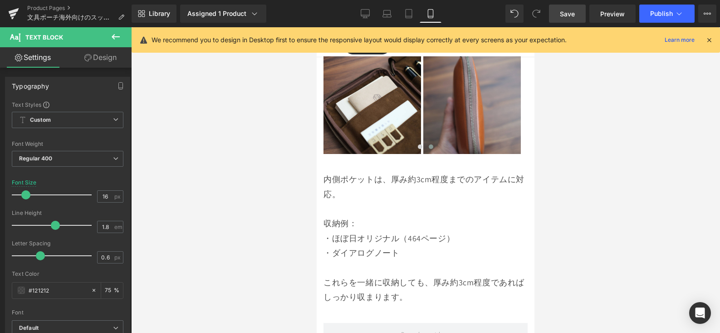
click at [572, 13] on span "Save" at bounding box center [567, 14] width 15 height 10
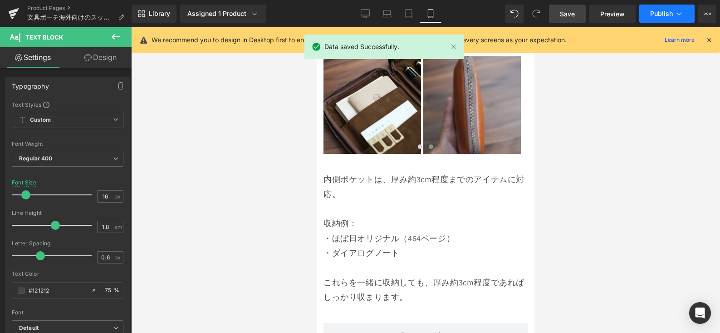
click at [655, 18] on button "Publish" at bounding box center [666, 14] width 55 height 18
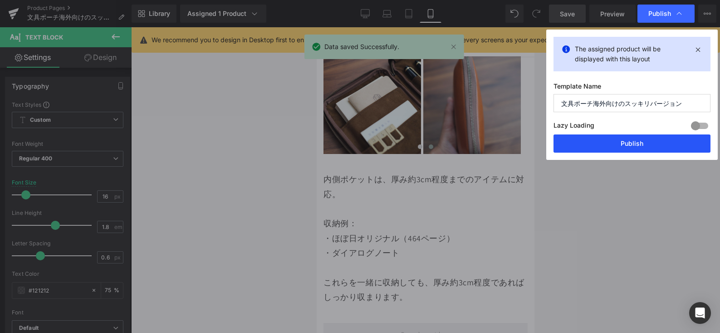
click at [658, 147] on button "Publish" at bounding box center [632, 143] width 157 height 18
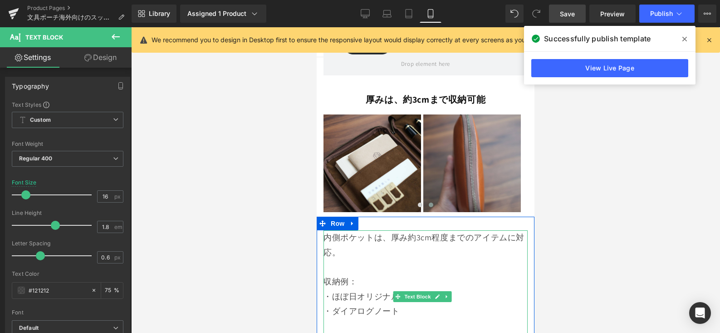
scroll to position [6169, 0]
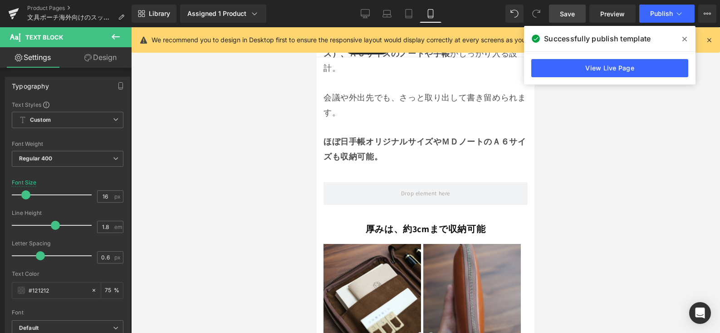
click at [366, 223] on strong "厚みは、" at bounding box center [384, 229] width 37 height 12
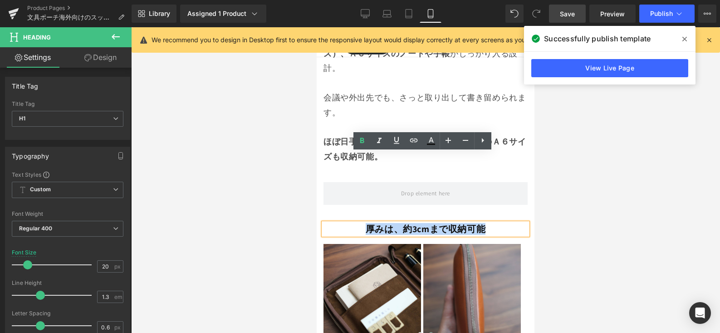
drag, startPoint x: 350, startPoint y: 157, endPoint x: 488, endPoint y: 158, distance: 138.4
click at [498, 223] on h1 "厚みは、 約3cmまで収納可能" at bounding box center [426, 229] width 204 height 12
click at [395, 141] on icon at bounding box center [396, 140] width 11 height 11
click at [568, 13] on span "Save" at bounding box center [567, 14] width 15 height 10
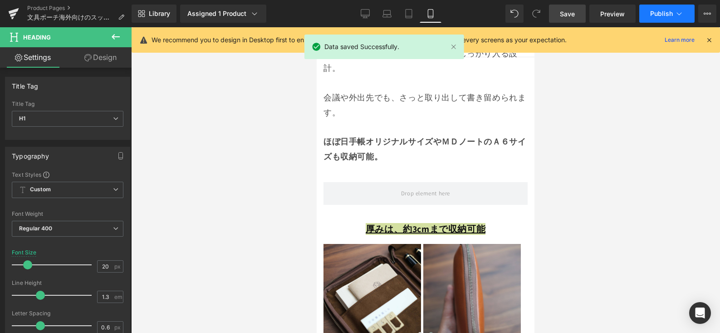
click at [646, 14] on button "Publish" at bounding box center [666, 14] width 55 height 18
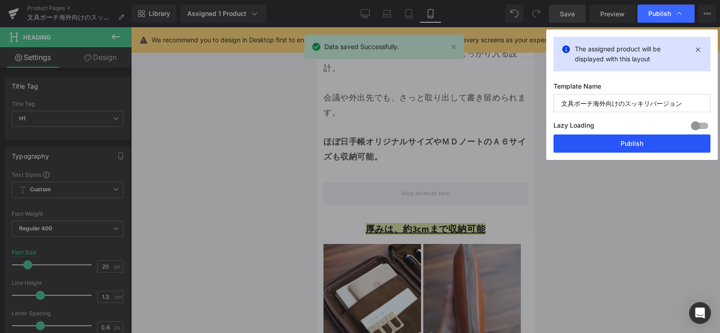
click at [662, 147] on button "Publish" at bounding box center [632, 143] width 157 height 18
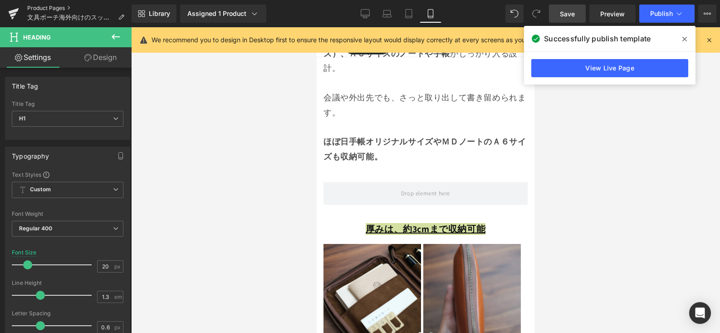
click at [57, 6] on link "Product Pages" at bounding box center [79, 8] width 104 height 7
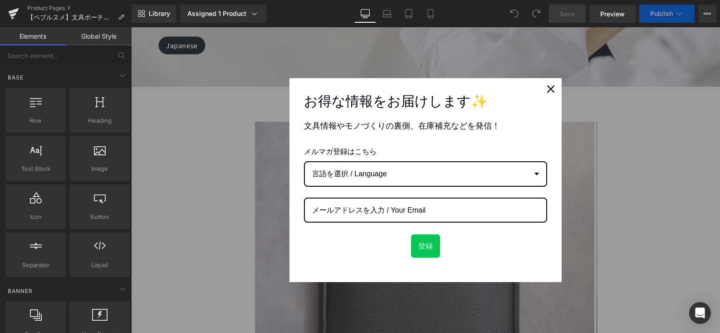
scroll to position [615, 0]
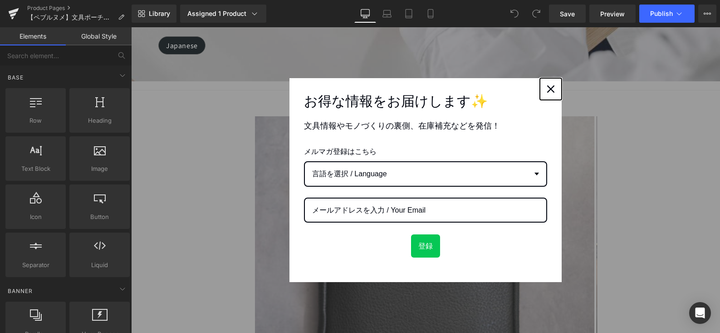
click at [545, 84] on div "Close" at bounding box center [551, 89] width 15 height 15
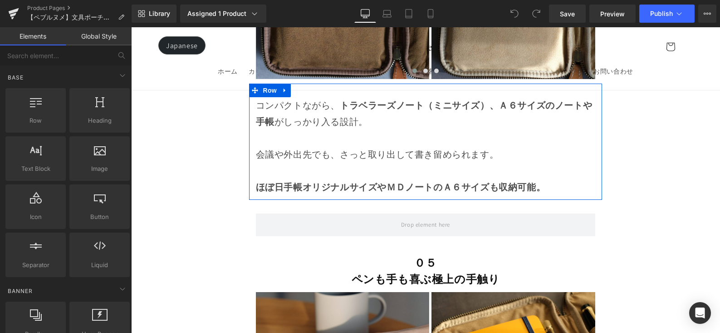
scroll to position [9167, 0]
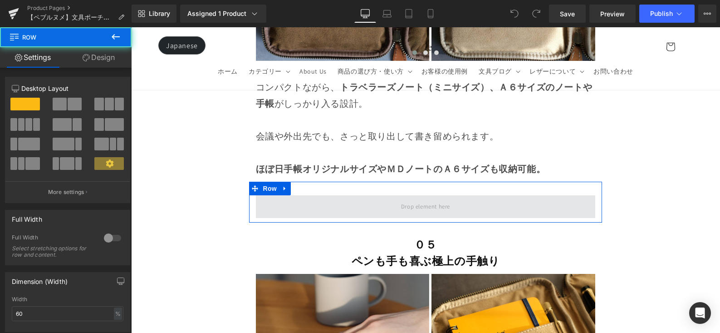
click at [469, 195] on span at bounding box center [426, 206] width 340 height 23
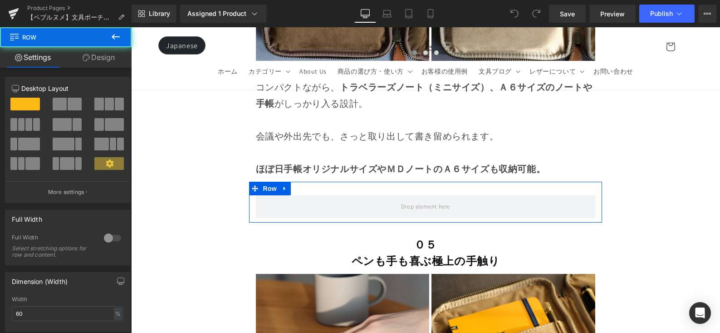
click at [282, 185] on icon at bounding box center [285, 188] width 6 height 7
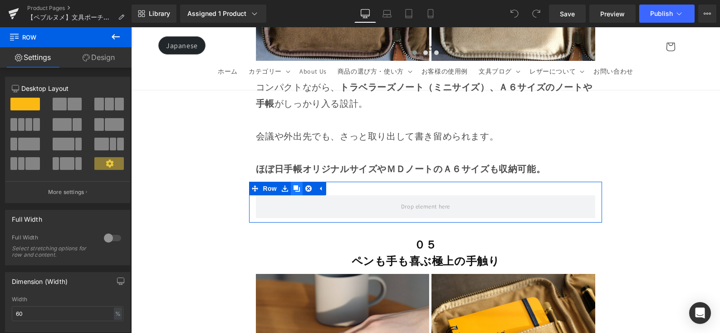
click at [292, 182] on link at bounding box center [297, 189] width 12 height 14
click at [294, 185] on icon at bounding box center [297, 188] width 6 height 6
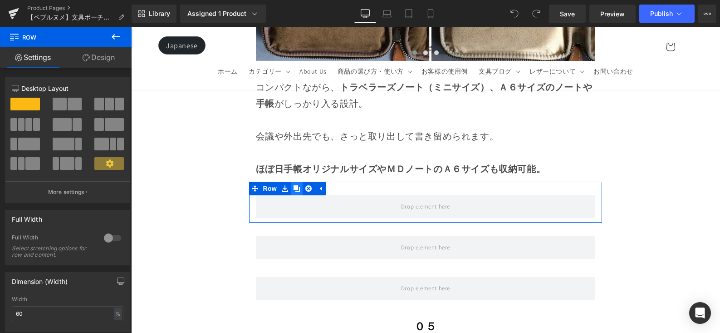
click at [294, 185] on icon at bounding box center [297, 188] width 6 height 6
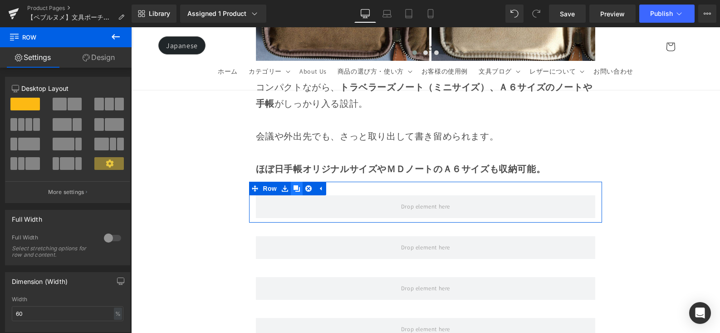
click at [294, 185] on icon at bounding box center [297, 188] width 6 height 6
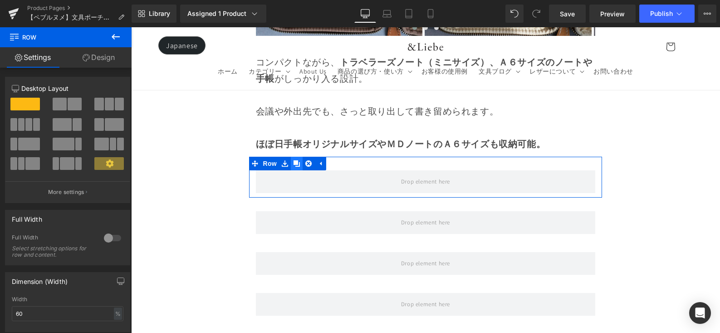
scroll to position [9142, 0]
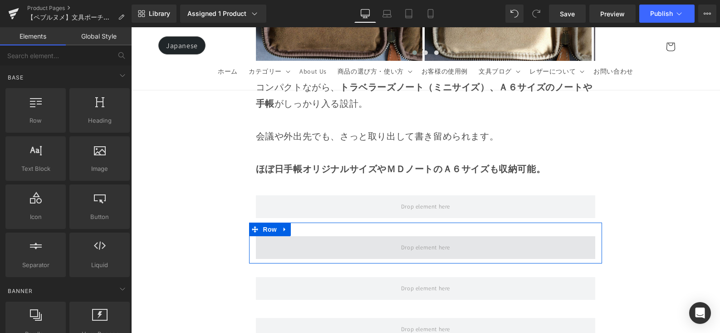
click at [429, 240] on span at bounding box center [425, 247] width 55 height 15
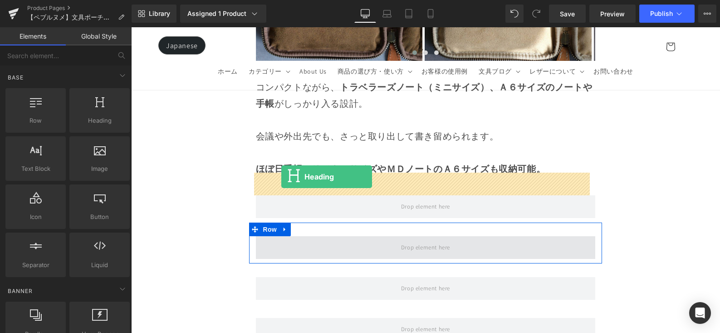
drag, startPoint x: 237, startPoint y: 133, endPoint x: 281, endPoint y: 177, distance: 62.6
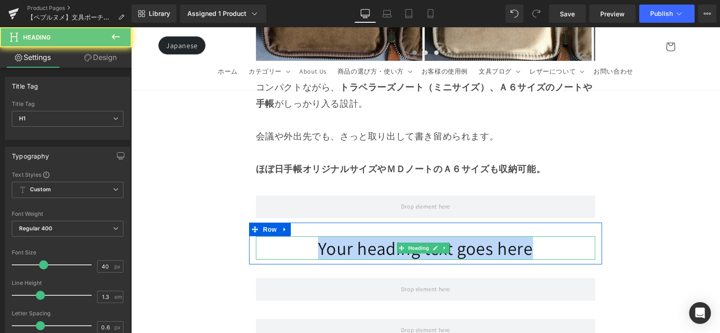
drag, startPoint x: 281, startPoint y: 184, endPoint x: 572, endPoint y: 181, distance: 291.4
click at [572, 236] on h1 "Your heading text goes here" at bounding box center [426, 248] width 340 height 24
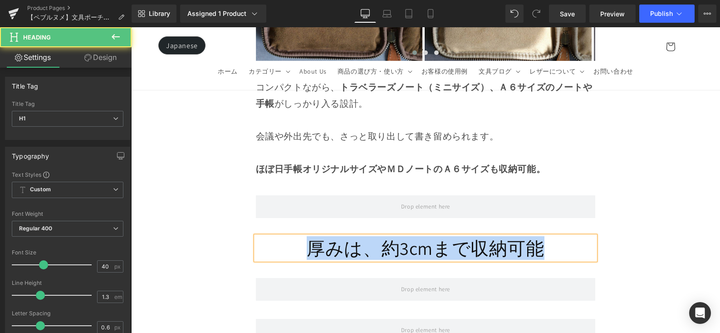
drag, startPoint x: 533, startPoint y: 189, endPoint x: 298, endPoint y: 195, distance: 234.7
click at [298, 236] on h1 "厚みは、約3cmまで収納可能" at bounding box center [426, 248] width 340 height 24
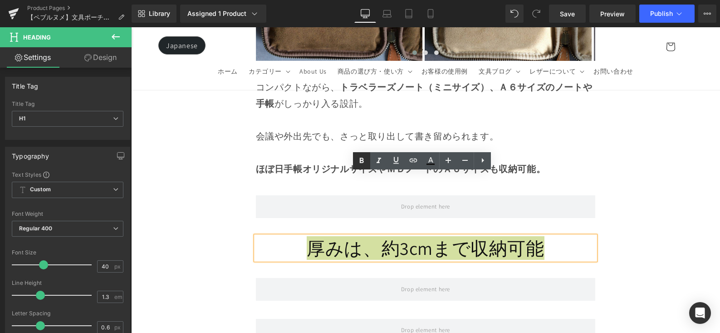
click at [359, 165] on icon at bounding box center [361, 160] width 11 height 11
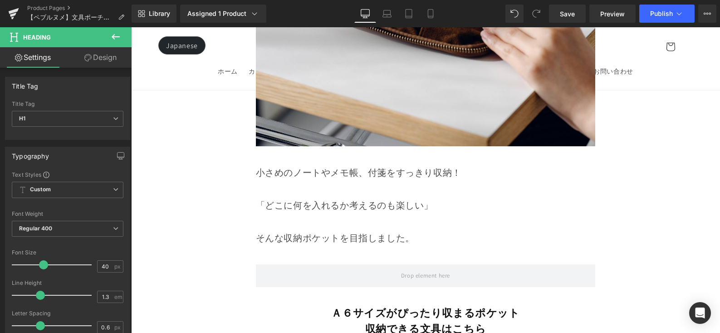
scroll to position [8805, 0]
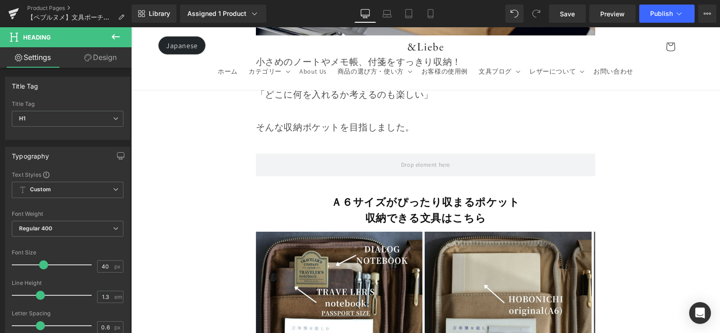
click at [385, 195] on strong "Ａ６サイズがぴったり収まるポケット" at bounding box center [425, 202] width 188 height 14
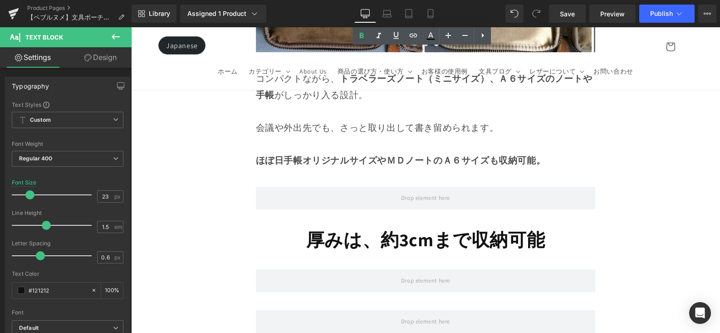
scroll to position [9149, 0]
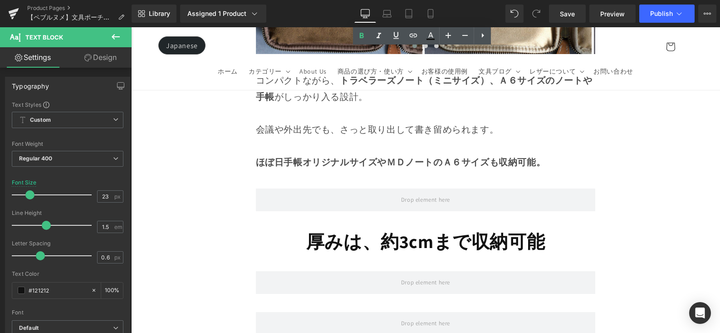
click at [381, 229] on strong "厚みは、約3cmまで収納可能" at bounding box center [425, 241] width 239 height 24
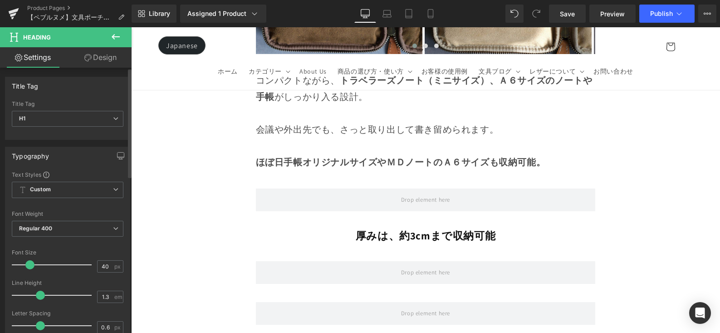
drag, startPoint x: 39, startPoint y: 265, endPoint x: 26, endPoint y: 269, distance: 13.3
click at [26, 269] on div at bounding box center [53, 264] width 75 height 18
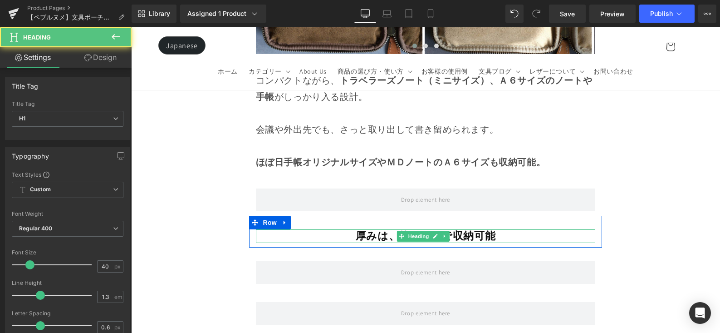
click at [331, 229] on h1 "厚みは、約3cmまで収納可能" at bounding box center [426, 236] width 340 height 14
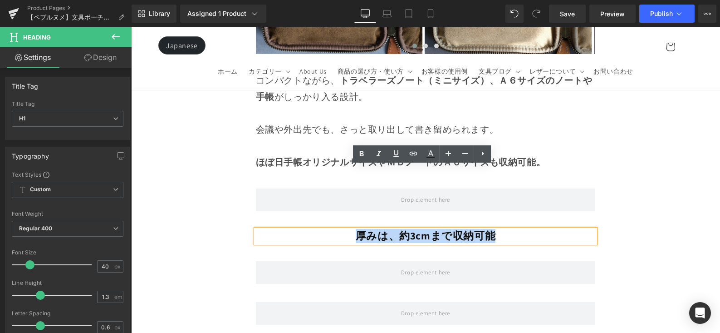
drag, startPoint x: 366, startPoint y: 169, endPoint x: 493, endPoint y: 168, distance: 127.1
click at [493, 229] on h1 "厚みは、約3cmまで収納可能" at bounding box center [426, 236] width 340 height 14
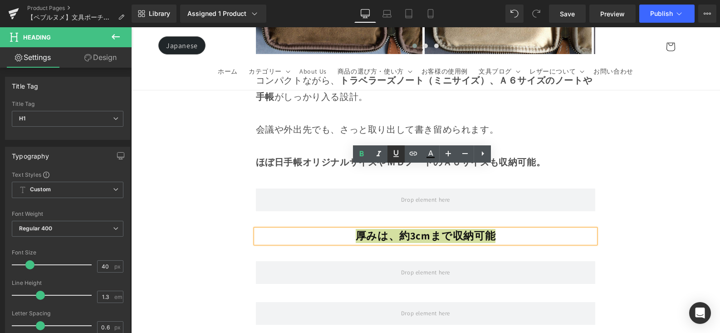
click at [390, 153] on link at bounding box center [396, 153] width 17 height 17
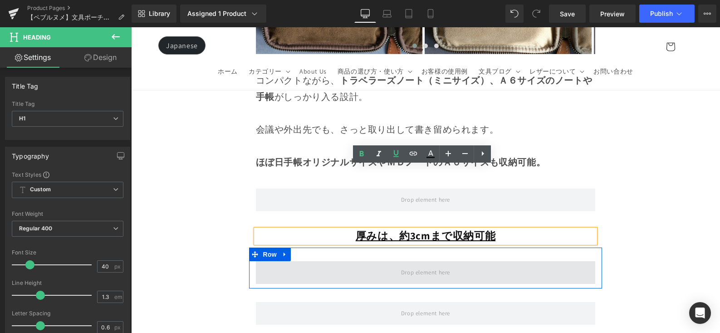
click at [398, 265] on span at bounding box center [425, 272] width 55 height 15
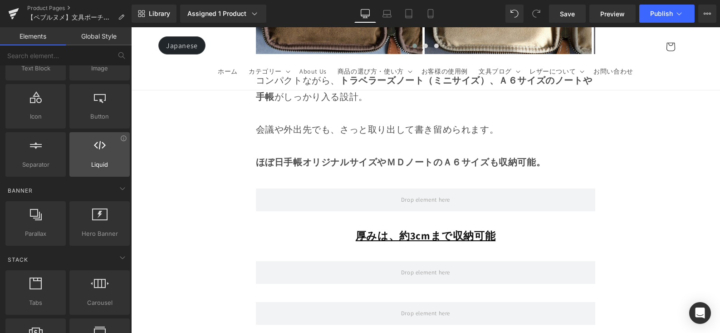
scroll to position [165, 0]
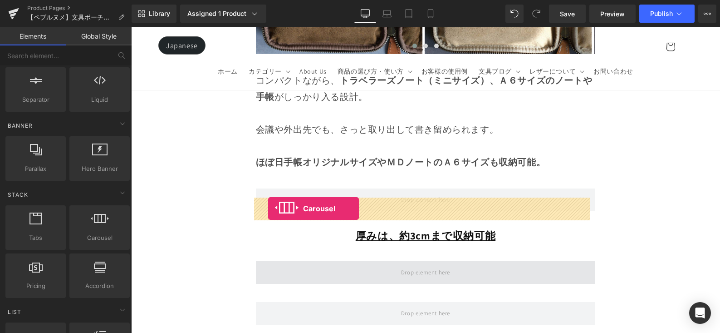
drag, startPoint x: 188, startPoint y: 220, endPoint x: 268, endPoint y: 208, distance: 80.7
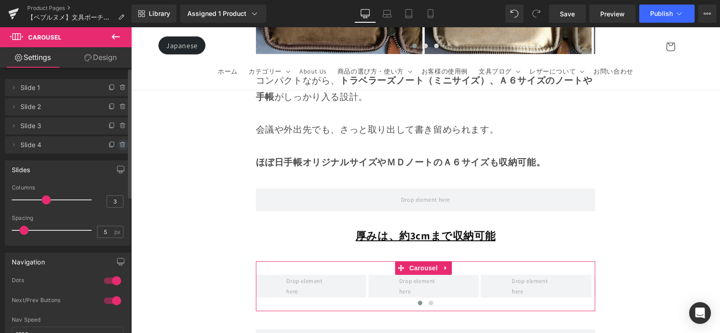
click at [118, 143] on span at bounding box center [123, 144] width 11 height 11
click at [119, 128] on icon at bounding box center [122, 125] width 7 height 7
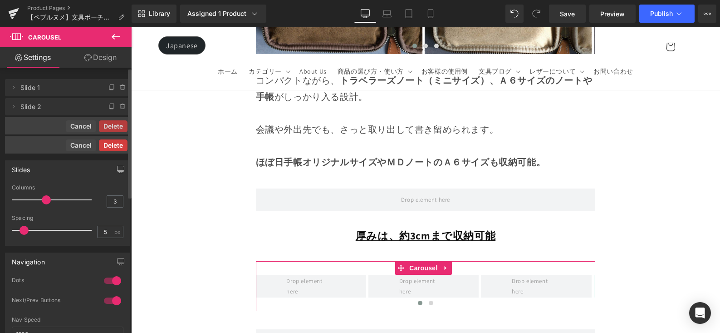
click at [117, 142] on button "Delete" at bounding box center [113, 145] width 29 height 12
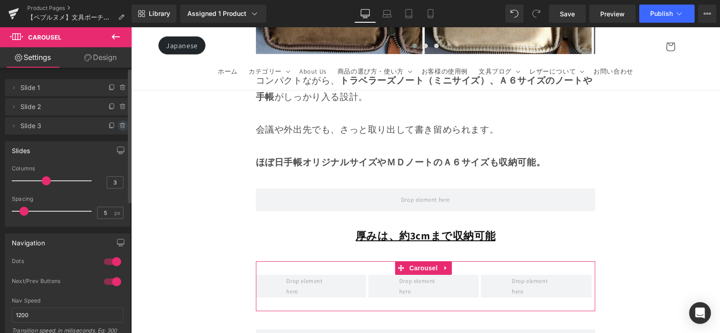
click at [121, 124] on icon at bounding box center [123, 126] width 4 height 4
click at [117, 126] on button "Delete" at bounding box center [113, 126] width 29 height 12
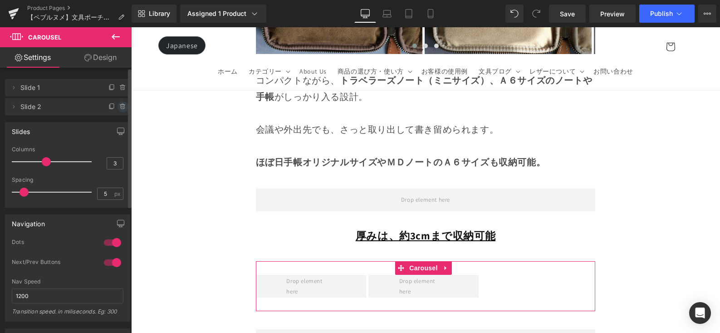
click at [119, 108] on icon at bounding box center [122, 106] width 7 height 7
click at [113, 108] on button "Delete" at bounding box center [113, 107] width 29 height 12
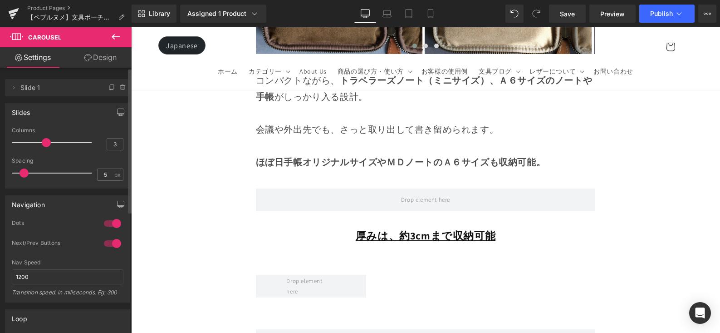
click at [116, 40] on icon at bounding box center [115, 36] width 11 height 11
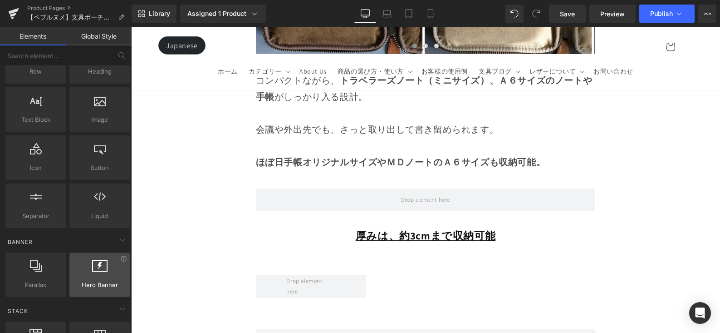
scroll to position [0, 0]
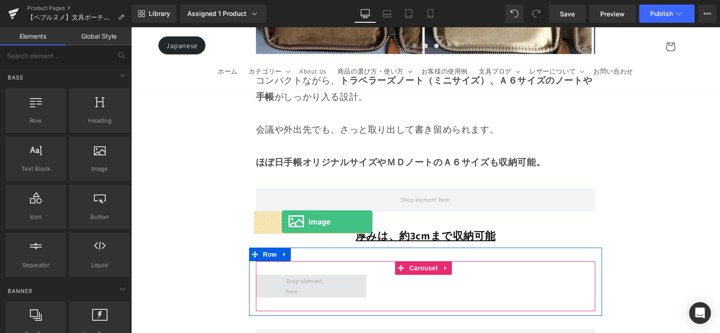
drag, startPoint x: 232, startPoint y: 198, endPoint x: 282, endPoint y: 221, distance: 54.8
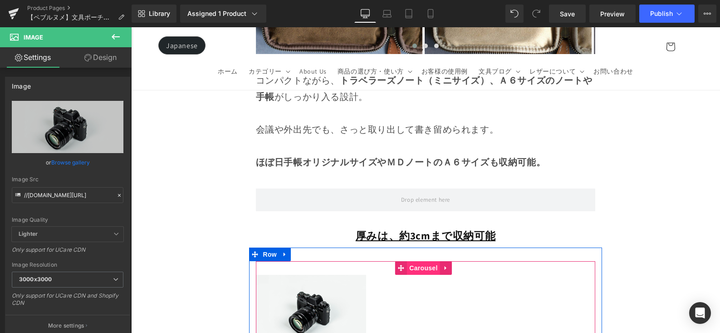
click at [416, 261] on span "Carousel" at bounding box center [423, 268] width 33 height 14
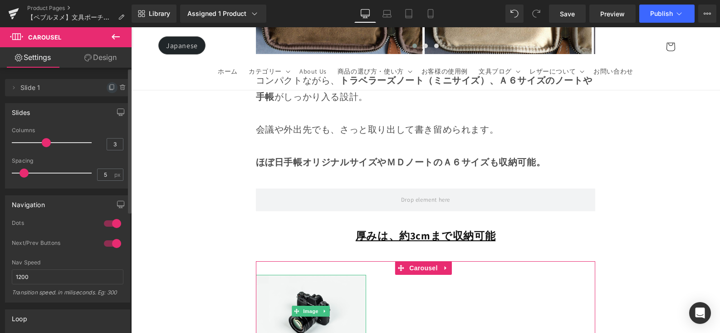
click at [108, 86] on icon at bounding box center [111, 87] width 7 height 7
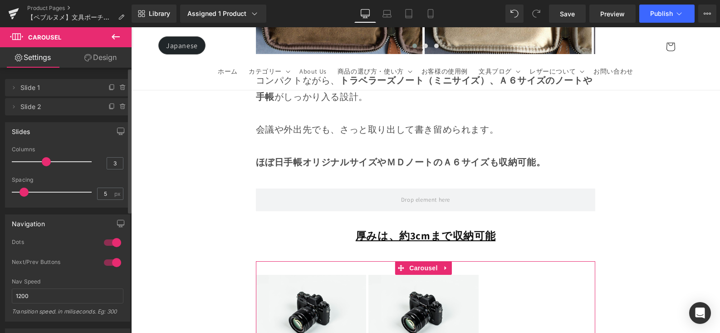
click at [108, 86] on icon at bounding box center [111, 87] width 7 height 7
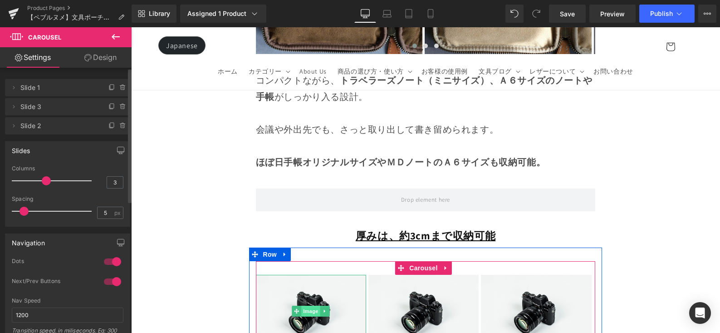
click at [305, 305] on span "Image" at bounding box center [310, 310] width 19 height 11
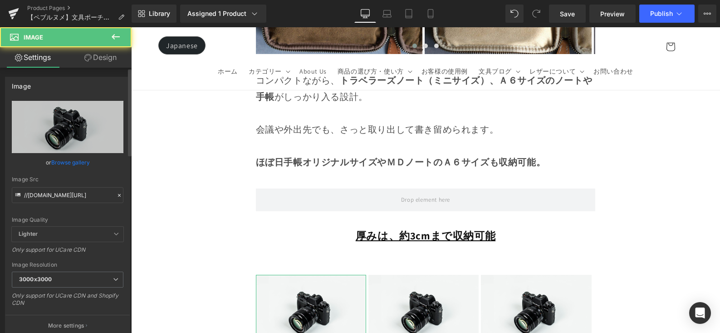
click at [74, 163] on link "Browse gallery" at bounding box center [70, 162] width 39 height 16
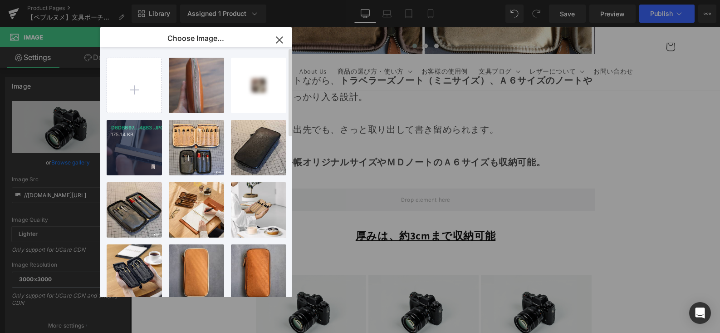
drag, startPoint x: 134, startPoint y: 146, endPoint x: 52, endPoint y: 141, distance: 82.3
click at [134, 146] on div "D6DB697...4BB3.JPG 175.14 KB" at bounding box center [134, 147] width 55 height 55
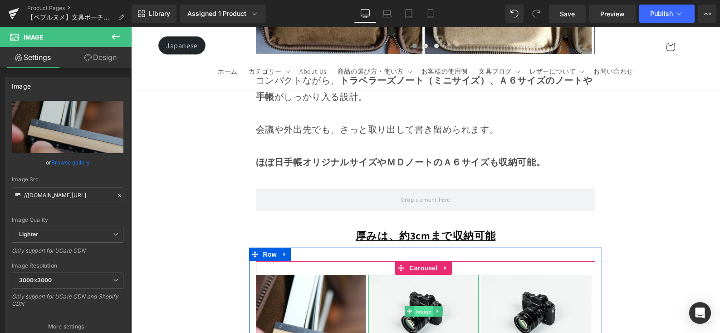
click at [415, 306] on span "Image" at bounding box center [423, 311] width 19 height 11
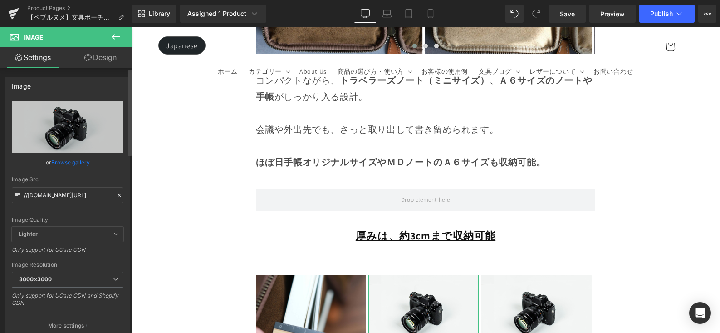
click at [83, 161] on link "Browse gallery" at bounding box center [70, 162] width 39 height 16
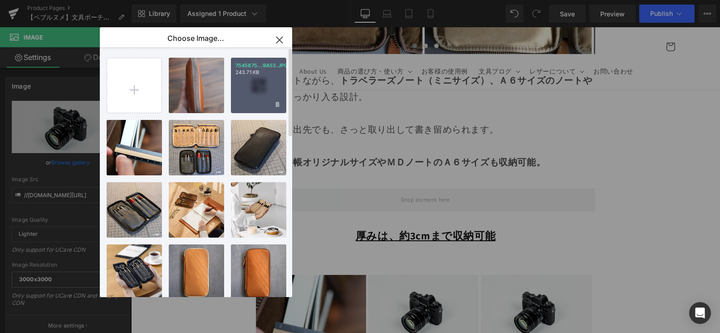
click at [255, 81] on div "7545875...9A53.JPG 243.71 KB" at bounding box center [258, 85] width 55 height 55
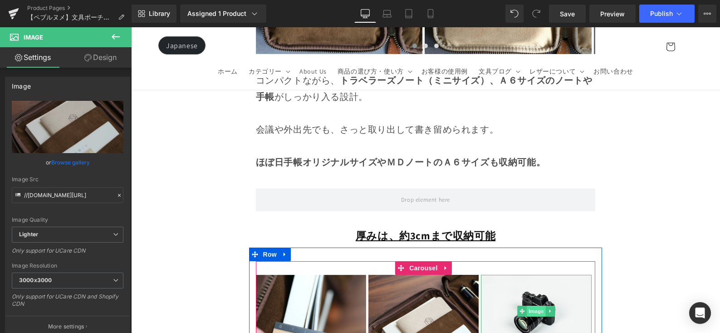
click at [529, 305] on span "Image" at bounding box center [536, 310] width 19 height 11
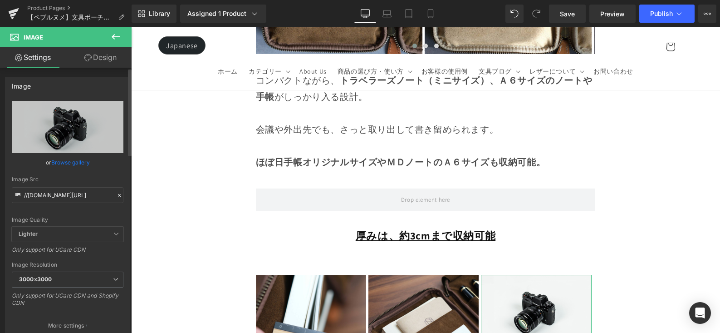
click at [83, 163] on link "Browse gallery" at bounding box center [70, 162] width 39 height 16
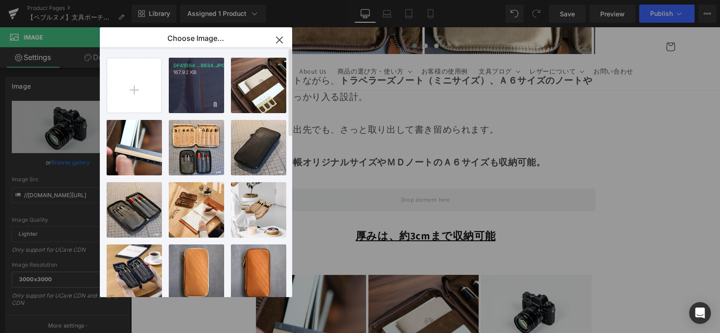
click at [187, 98] on div "DF41B64...8634.JPG 167.92 KB" at bounding box center [196, 85] width 55 height 55
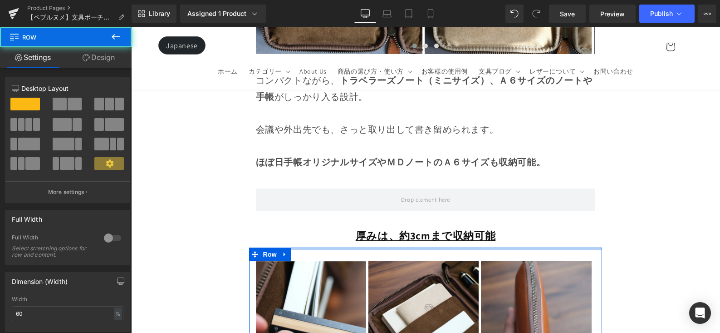
drag, startPoint x: 442, startPoint y: 186, endPoint x: 439, endPoint y: 172, distance: 14.3
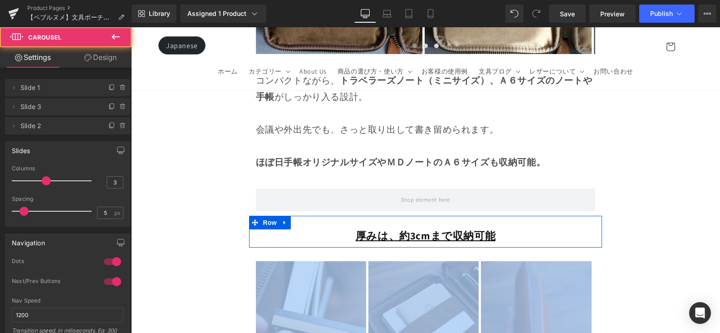
drag, startPoint x: 486, startPoint y: 186, endPoint x: 480, endPoint y: 186, distance: 5.9
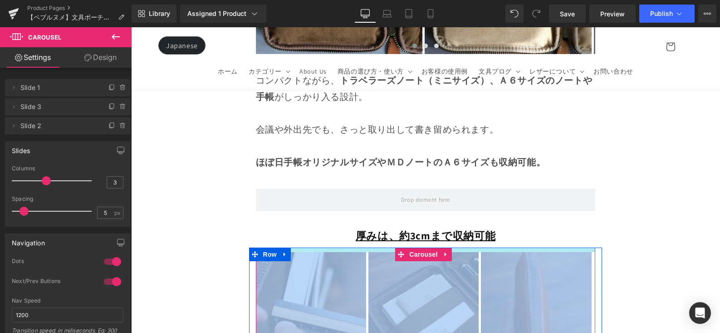
drag, startPoint x: 478, startPoint y: 196, endPoint x: 477, endPoint y: 187, distance: 9.6
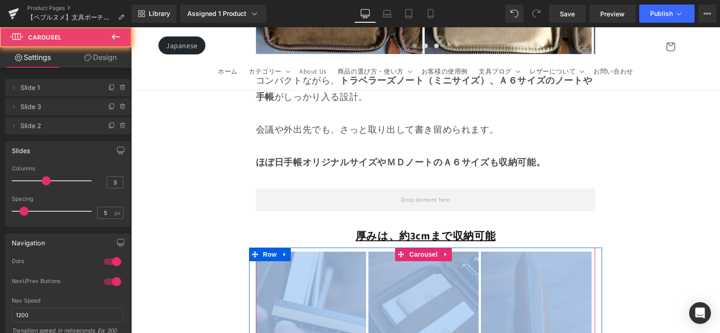
click at [477, 247] on div "Image Image Image ‹ › Carousel" at bounding box center [426, 304] width 340 height 114
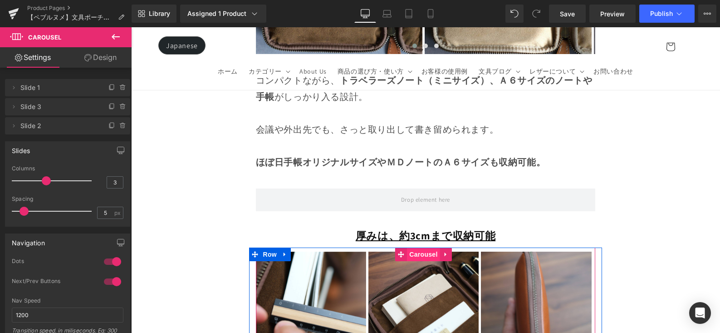
click at [423, 247] on span "Carousel" at bounding box center [423, 254] width 33 height 14
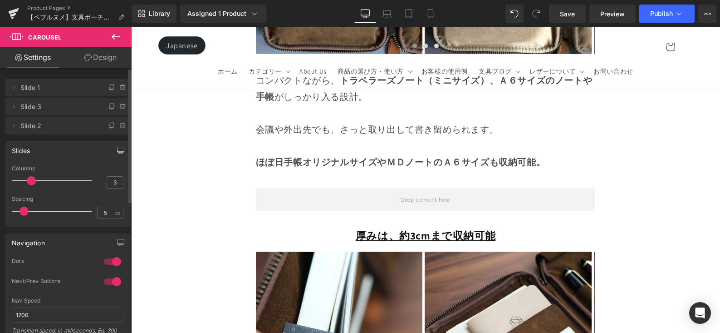
drag, startPoint x: 42, startPoint y: 179, endPoint x: 37, endPoint y: 180, distance: 4.6
click at [37, 180] on div at bounding box center [53, 181] width 75 height 18
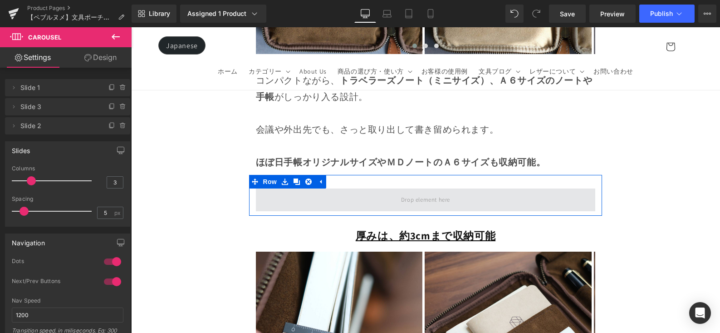
click at [415, 192] on span at bounding box center [425, 199] width 55 height 15
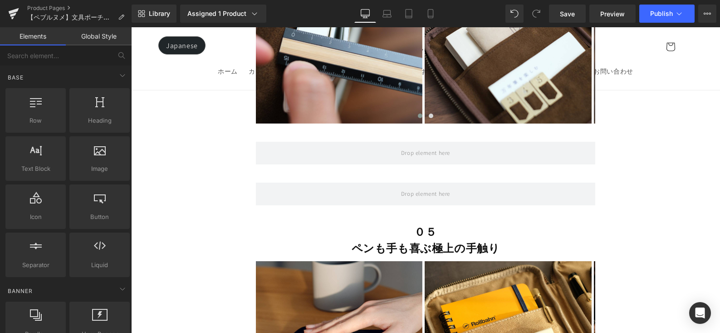
scroll to position [9395, 0]
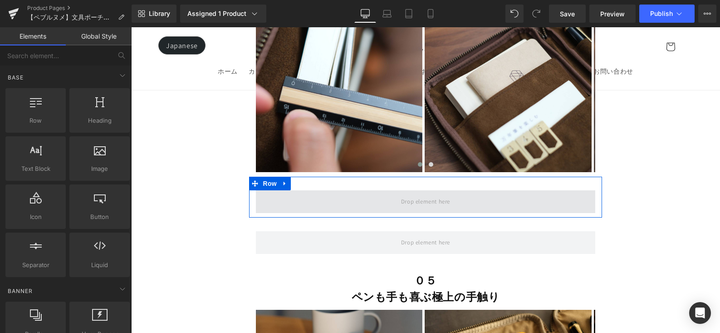
click at [403, 194] on span at bounding box center [425, 201] width 55 height 15
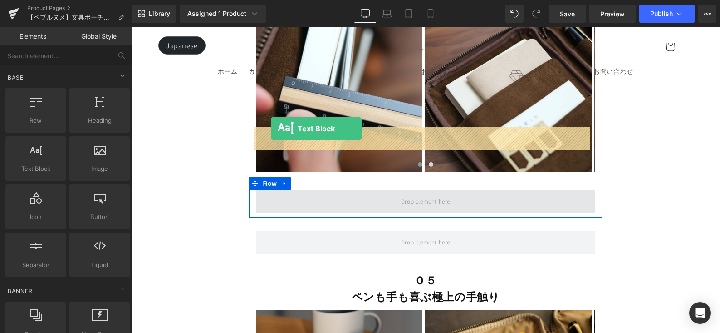
drag, startPoint x: 229, startPoint y: 186, endPoint x: 271, endPoint y: 129, distance: 70.3
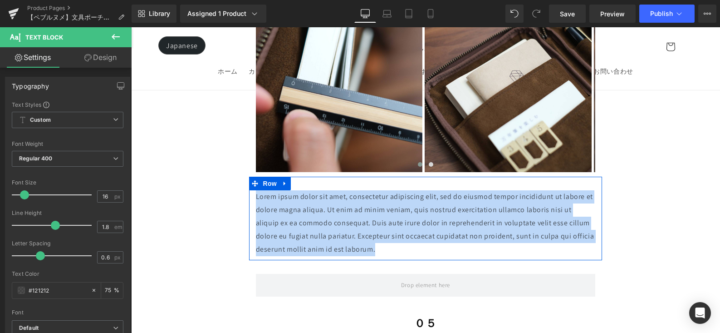
drag, startPoint x: 416, startPoint y: 185, endPoint x: 252, endPoint y: 134, distance: 171.0
click at [252, 190] on div "Lorem ipsum dolor sit amet, consectetur adipiscing elit, sed do eiusmod tempor …" at bounding box center [426, 222] width 354 height 65
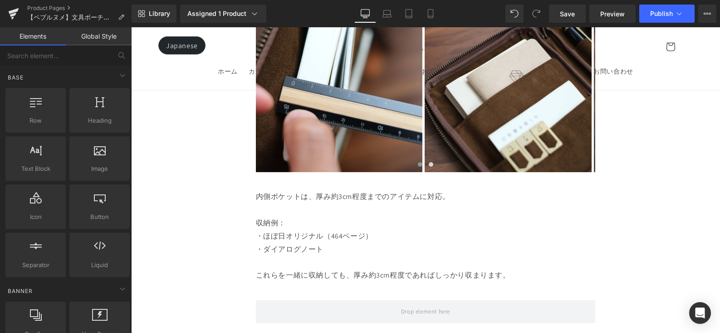
click at [485, 230] on p "・ほぼ日オリジナル（464ページ）" at bounding box center [426, 236] width 340 height 13
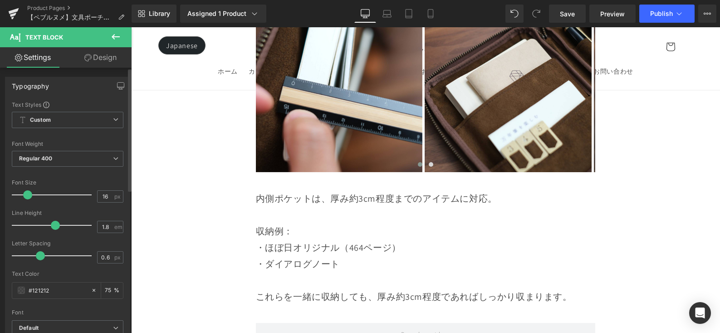
click at [28, 196] on span at bounding box center [27, 194] width 9 height 9
drag, startPoint x: 567, startPoint y: 12, endPoint x: 407, endPoint y: 45, distance: 163.5
click at [567, 12] on span "Save" at bounding box center [567, 14] width 15 height 10
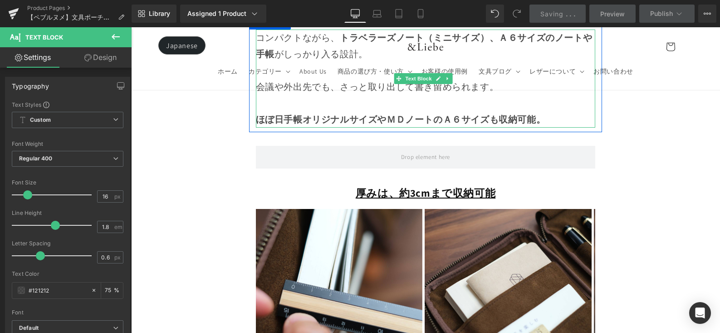
scroll to position [9192, 0]
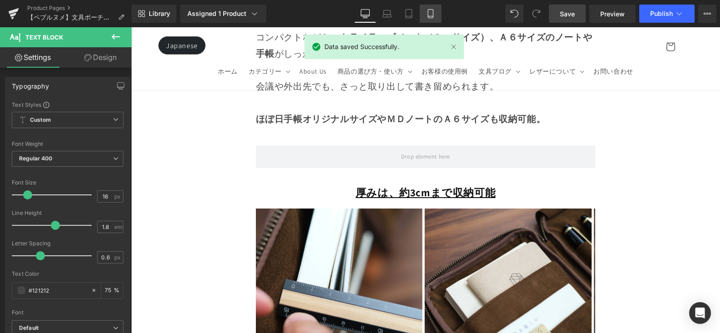
click at [422, 10] on link "Mobile" at bounding box center [431, 14] width 22 height 18
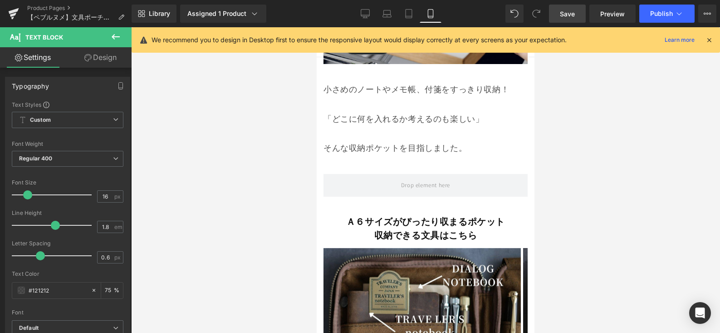
scroll to position [6574, 0]
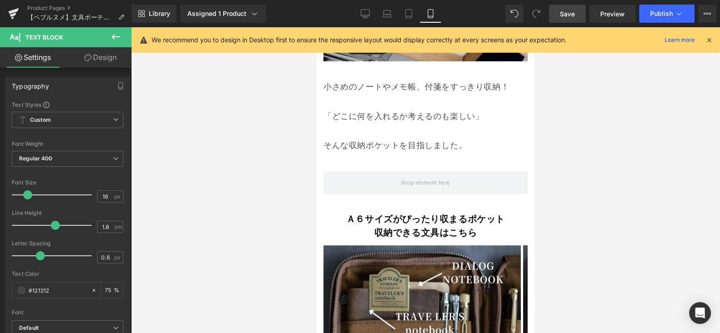
click at [437, 212] on div "Ａ６サイズがぴったり収まるポケット 収納できる文具はこちら Text Block" at bounding box center [426, 225] width 204 height 27
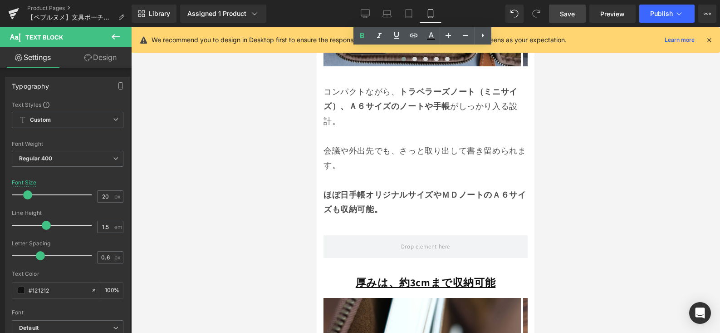
scroll to position [6961, 0]
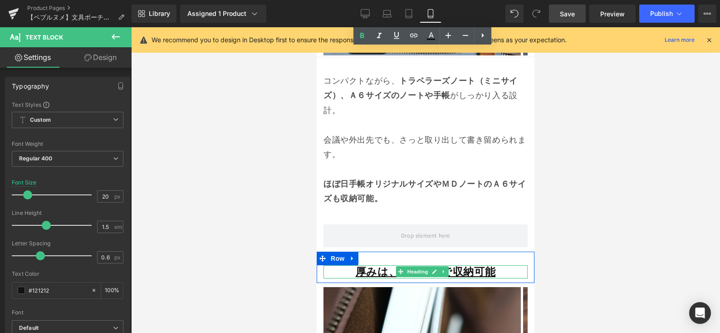
click at [361, 265] on u "厚みは、約3cmまで収納可能" at bounding box center [426, 272] width 140 height 14
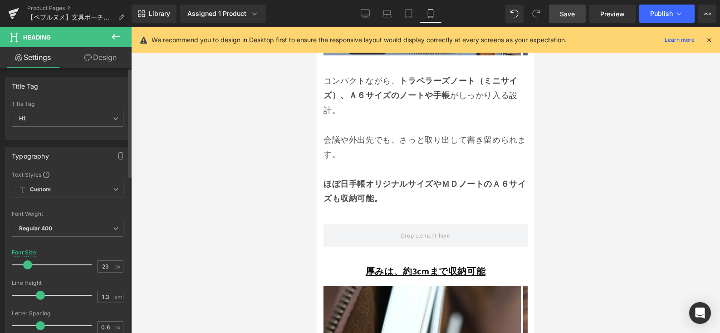
click at [29, 266] on span at bounding box center [27, 264] width 9 height 9
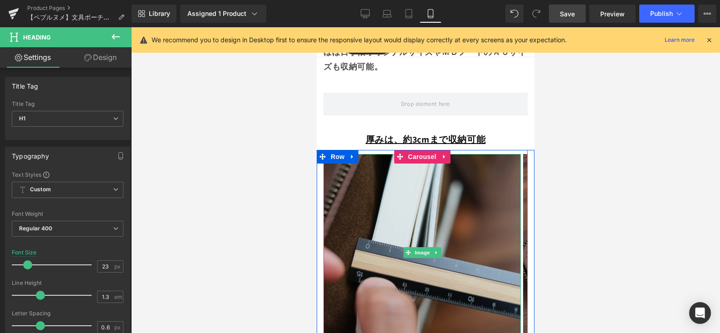
scroll to position [7034, 0]
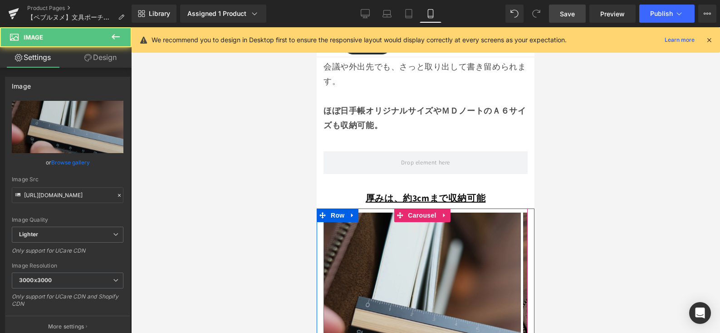
click at [417, 208] on div "Image Image Image ‹ › Carousel" at bounding box center [426, 308] width 204 height 201
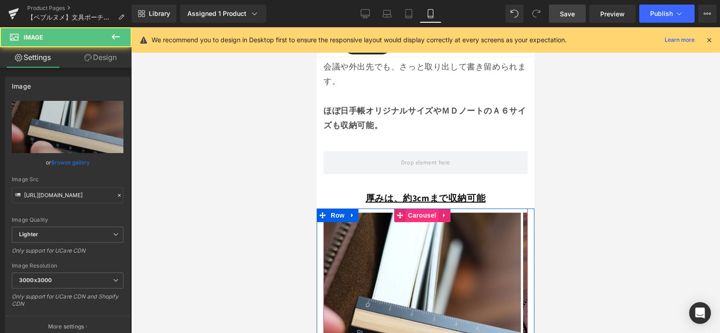
click at [419, 208] on span "Carousel" at bounding box center [422, 215] width 33 height 14
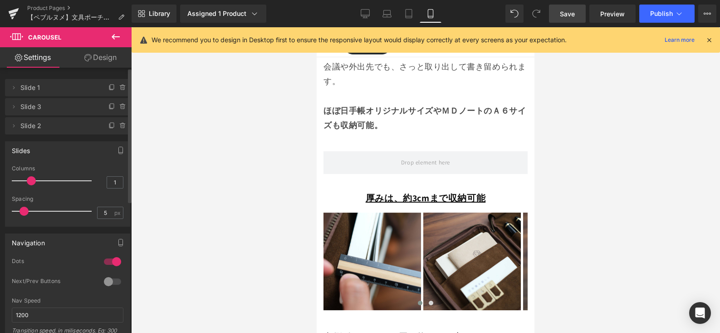
drag, startPoint x: 16, startPoint y: 179, endPoint x: 24, endPoint y: 179, distance: 7.7
click at [24, 179] on div at bounding box center [53, 181] width 75 height 18
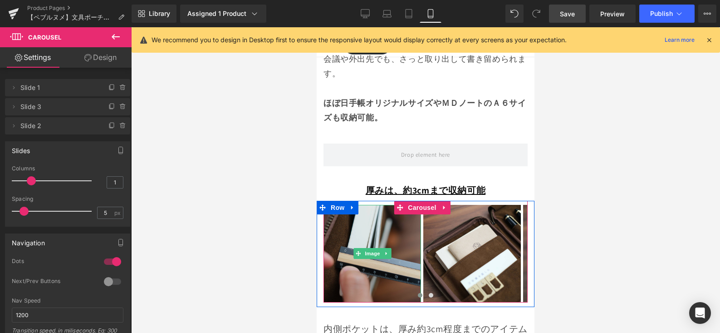
scroll to position [7050, 0]
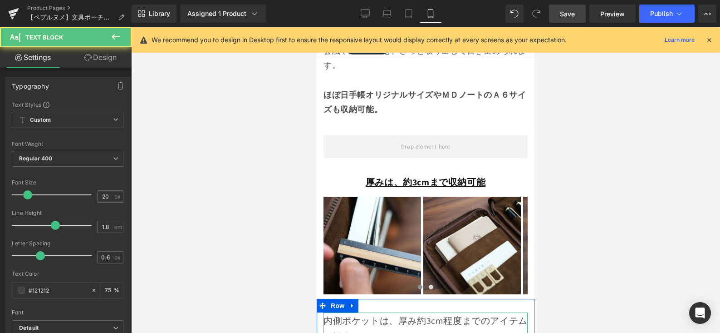
click at [350, 312] on p "内側ポケットは、厚み約3cm程度までのアイテムに対応。" at bounding box center [426, 328] width 204 height 33
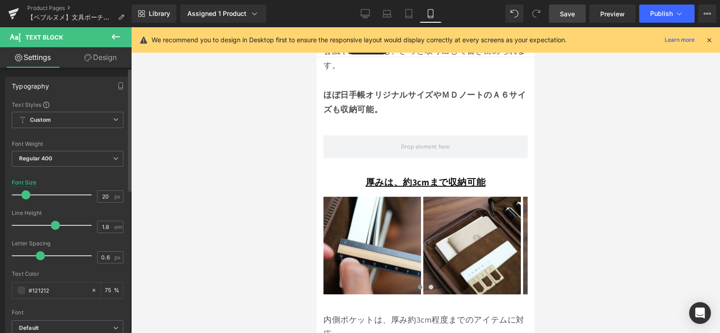
click at [25, 196] on span at bounding box center [25, 194] width 9 height 9
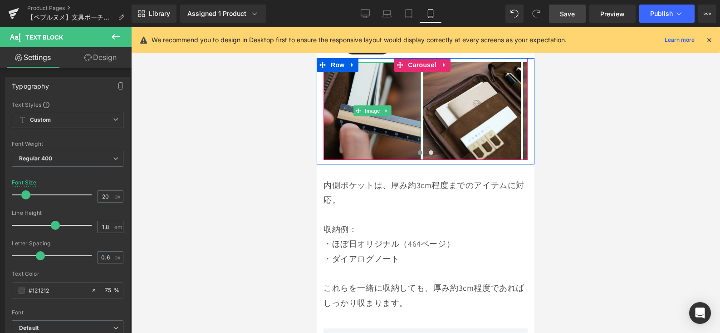
scroll to position [7192, 0]
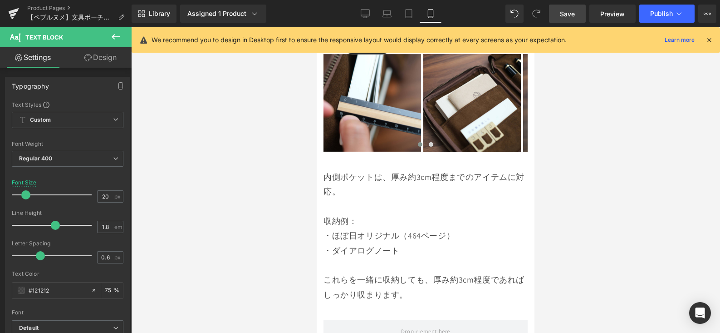
drag, startPoint x: 568, startPoint y: 20, endPoint x: 201, endPoint y: 91, distance: 374.0
click at [568, 20] on link "Save" at bounding box center [567, 14] width 37 height 18
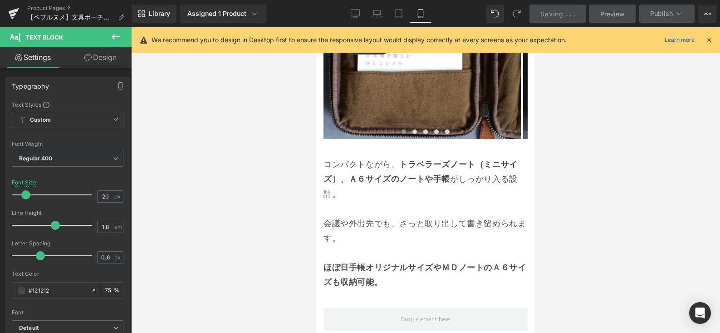
scroll to position [6856, 0]
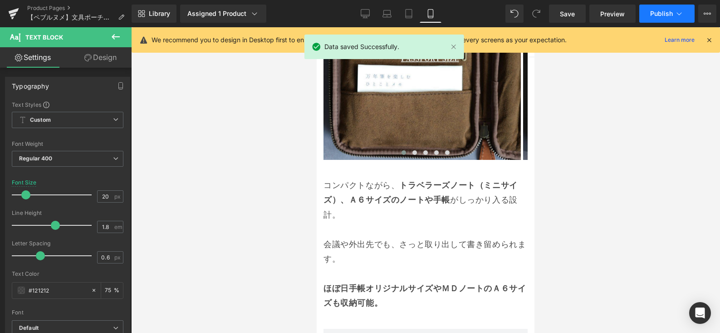
click at [661, 15] on span "Publish" at bounding box center [661, 13] width 23 height 7
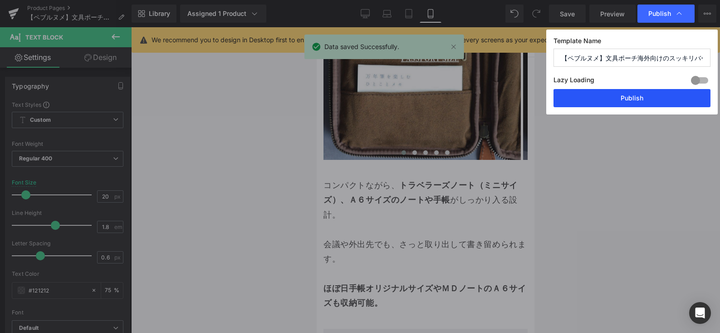
click at [651, 98] on button "Publish" at bounding box center [632, 98] width 157 height 18
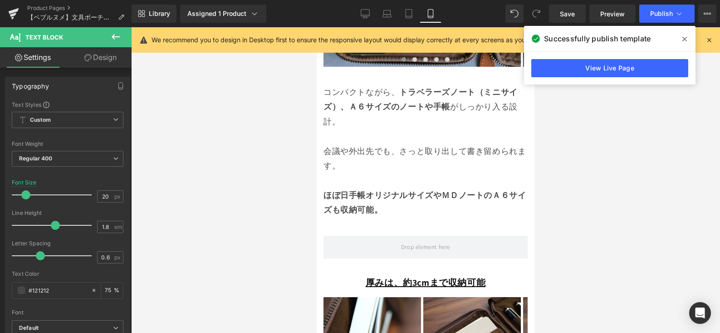
scroll to position [7048, 0]
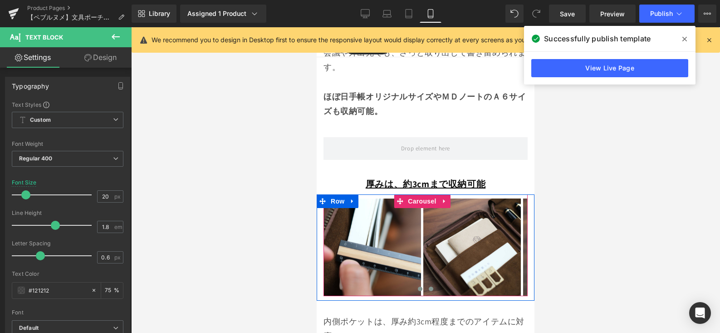
click at [430, 284] on button at bounding box center [431, 288] width 11 height 9
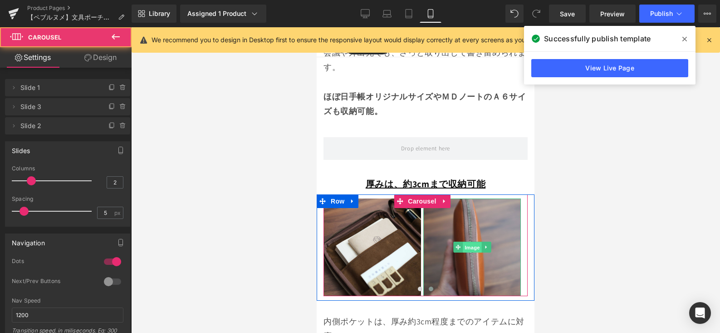
click at [467, 242] on span "Image" at bounding box center [472, 247] width 19 height 11
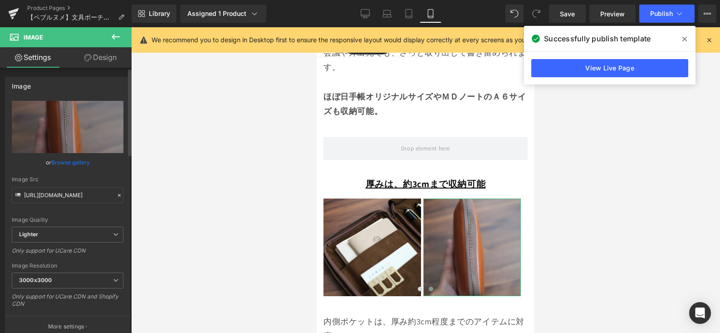
click at [84, 165] on link "Browse gallery" at bounding box center [70, 162] width 39 height 16
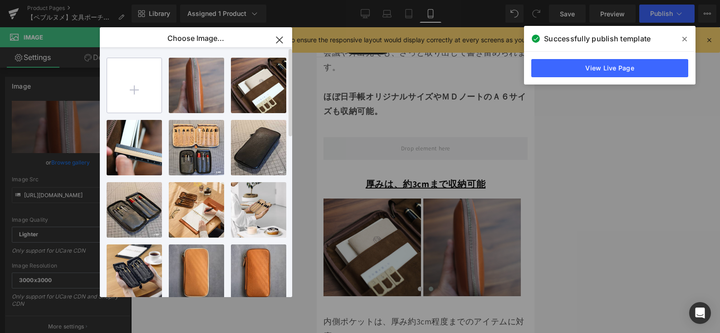
click at [132, 87] on input "file" at bounding box center [134, 85] width 54 height 54
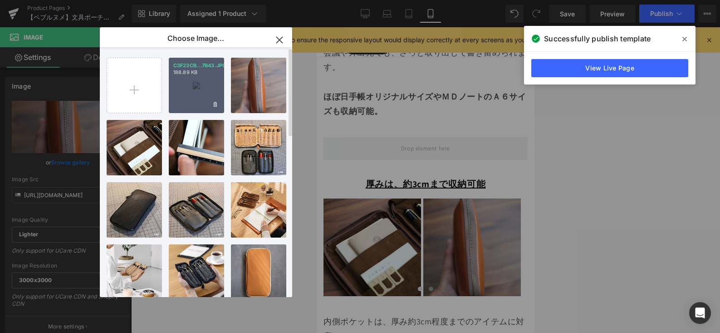
click at [187, 90] on div "C3F23CB...7B43.JPG 188.89 KB" at bounding box center [196, 85] width 55 height 55
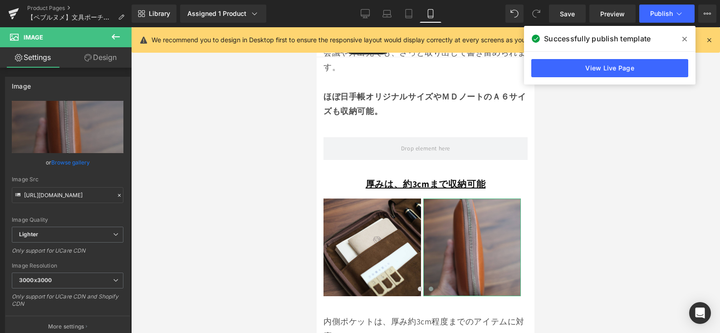
click at [78, 160] on link "Browse gallery" at bounding box center [70, 162] width 39 height 16
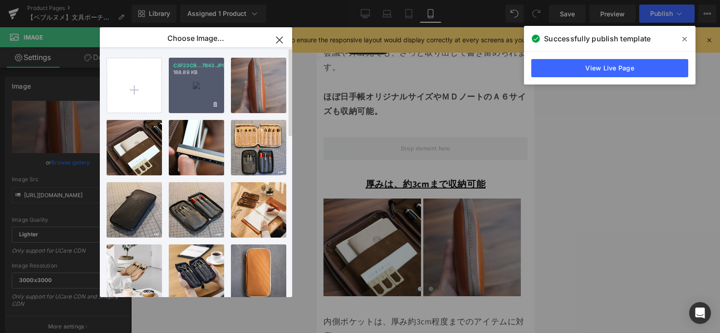
click at [188, 97] on div "C3F23CB...7B43.JPG 188.89 KB" at bounding box center [196, 85] width 55 height 55
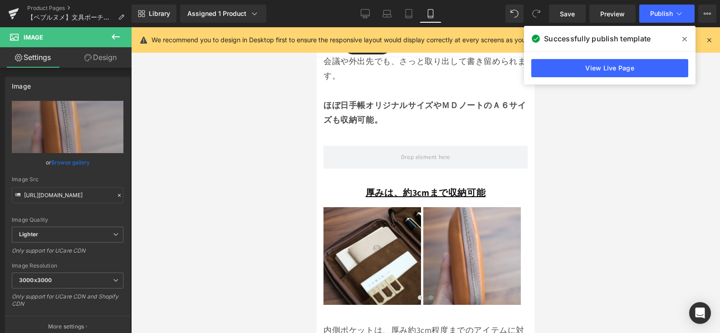
scroll to position [7040, 0]
click at [578, 13] on link "Save" at bounding box center [567, 14] width 37 height 18
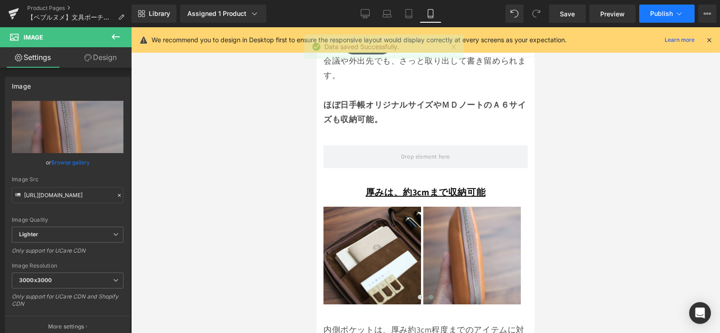
click at [677, 20] on button "Publish" at bounding box center [666, 14] width 55 height 18
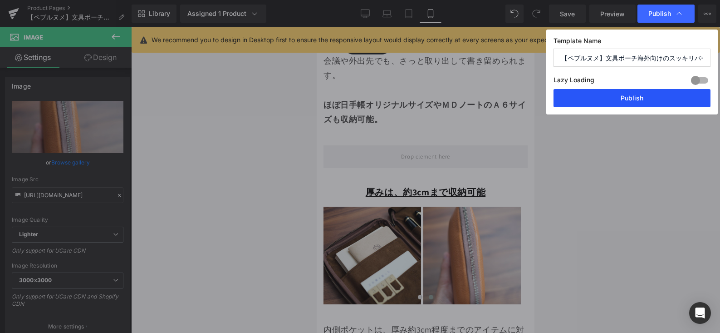
click at [638, 97] on button "Publish" at bounding box center [632, 98] width 157 height 18
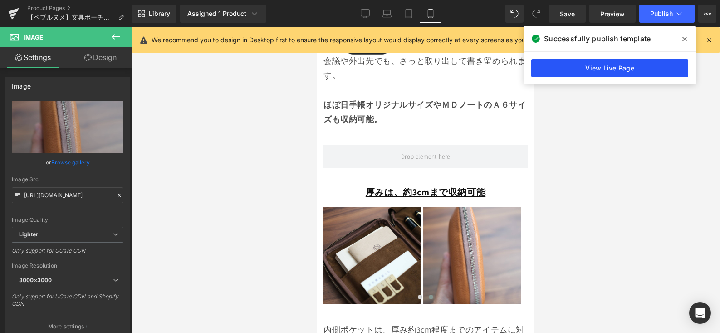
click at [637, 74] on link "View Live Page" at bounding box center [609, 68] width 157 height 18
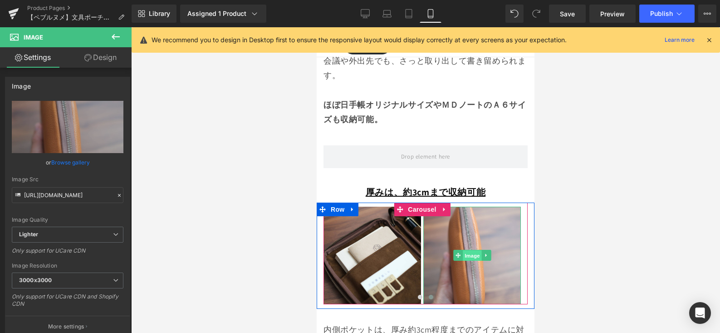
click at [465, 250] on span "Image" at bounding box center [472, 255] width 19 height 11
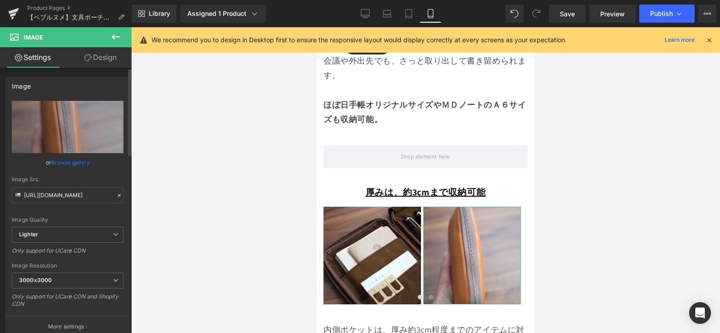
click at [74, 162] on link "Browse gallery" at bounding box center [70, 162] width 39 height 16
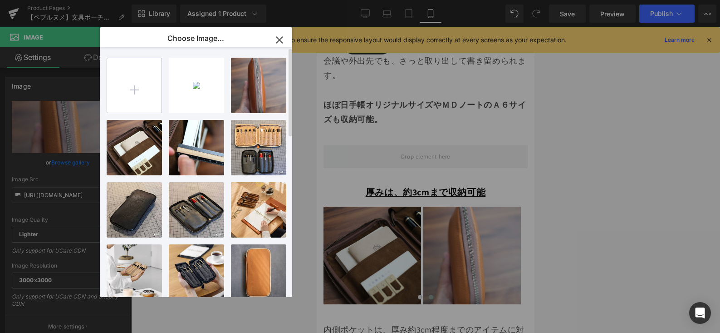
click at [143, 73] on input "file" at bounding box center [134, 85] width 54 height 54
type input "C:\fakepath\C3F23CB3-7B6D-493D-A0DC-B93F3280B903-11309-0000033A2E9E7B43_VSCO (1…"
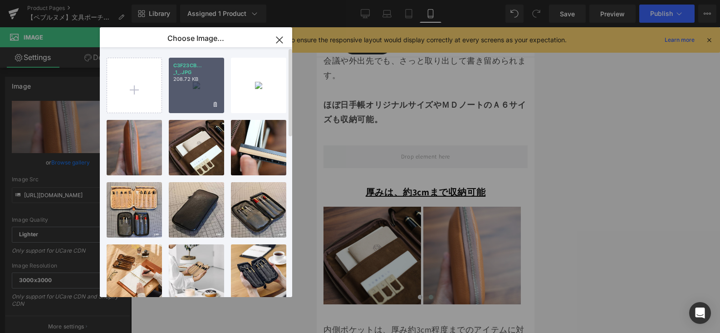
click at [184, 88] on div "C3F23CB... _1_.JPG 208.72 KB" at bounding box center [196, 85] width 55 height 55
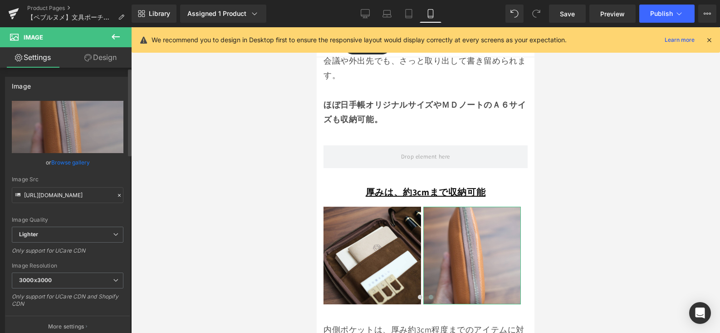
click at [78, 163] on link "Browse gallery" at bounding box center [70, 162] width 39 height 16
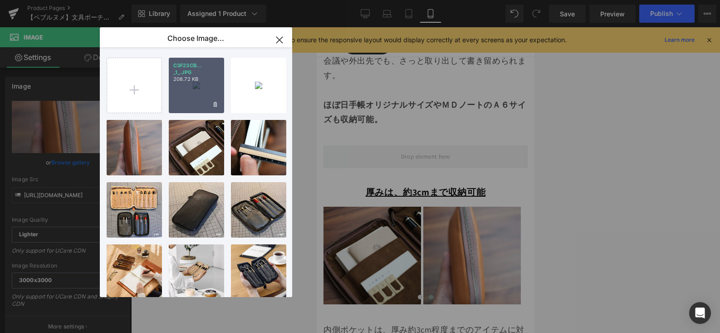
click at [188, 97] on div "C3F23CB... _1_.JPG 208.72 KB" at bounding box center [196, 85] width 55 height 55
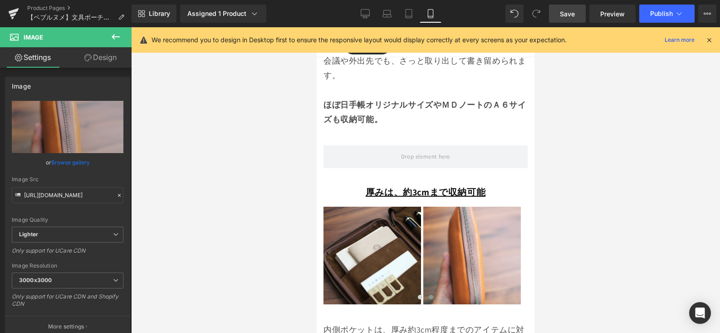
click at [578, 10] on link "Save" at bounding box center [567, 14] width 37 height 18
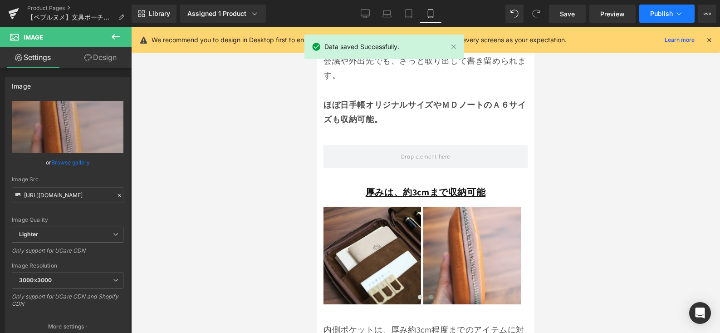
click at [648, 17] on button "Publish" at bounding box center [666, 14] width 55 height 18
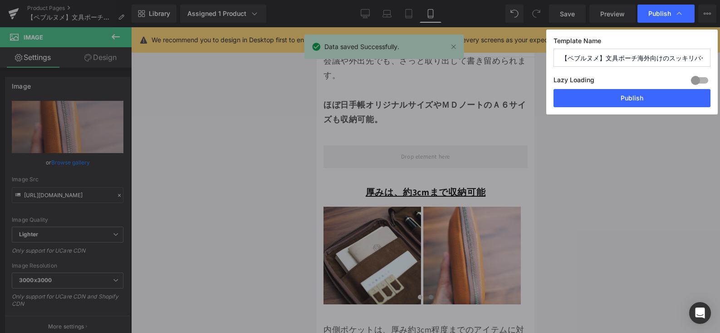
click at [643, 104] on button "Publish" at bounding box center [632, 98] width 157 height 18
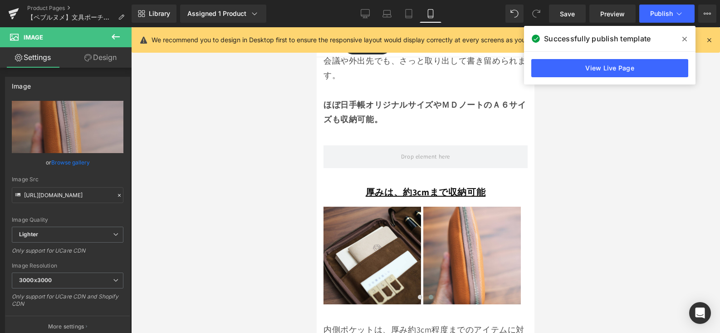
click at [685, 42] on icon at bounding box center [684, 38] width 5 height 7
